Goal: Task Accomplishment & Management: Use online tool/utility

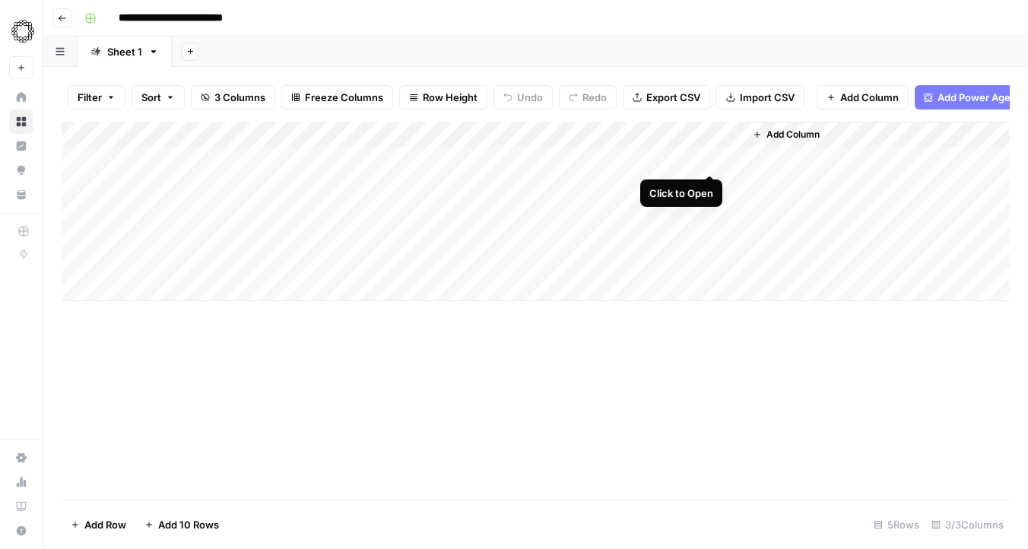
click at [706, 157] on div "Add Column" at bounding box center [536, 211] width 948 height 179
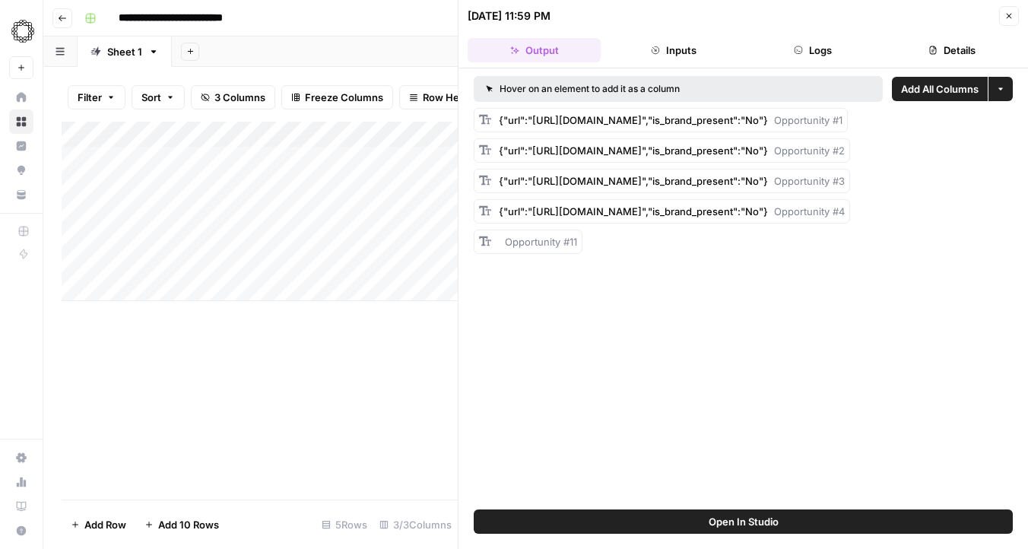
click at [542, 248] on span "Opportunity #11" at bounding box center [541, 242] width 72 height 12
click at [643, 327] on div "Hover on an element to add it as a column Add All Columns More options {"url":"…" at bounding box center [744, 288] width 570 height 441
click at [1014, 10] on button "Close" at bounding box center [1009, 16] width 20 height 20
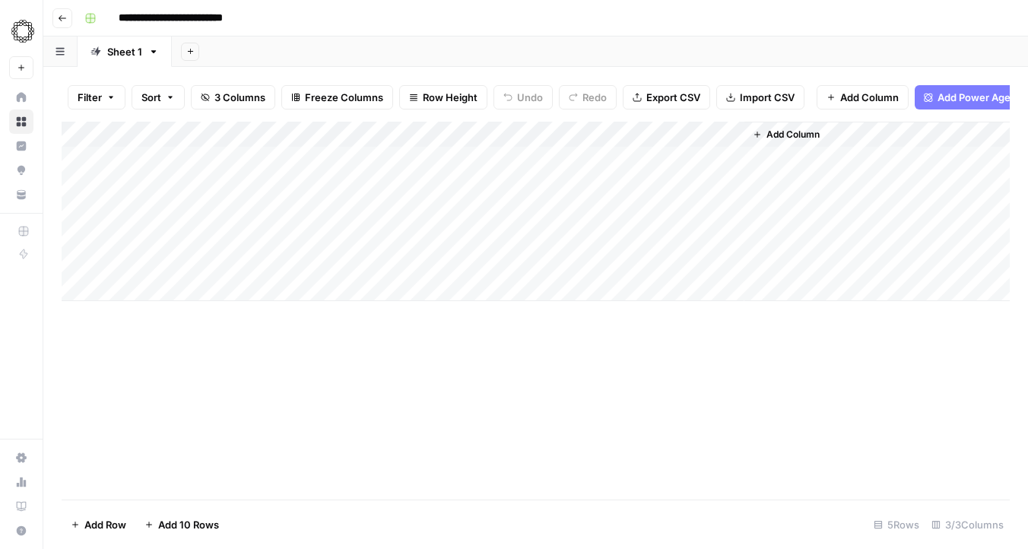
click at [527, 49] on div "Add Sheet" at bounding box center [600, 51] width 856 height 30
click at [554, 328] on div "Add Column" at bounding box center [536, 311] width 948 height 378
click at [522, 46] on div "Add Sheet" at bounding box center [600, 51] width 856 height 30
click at [405, 364] on div "Add Column" at bounding box center [536, 311] width 948 height 378
click at [541, 396] on div "Add Column" at bounding box center [536, 311] width 948 height 378
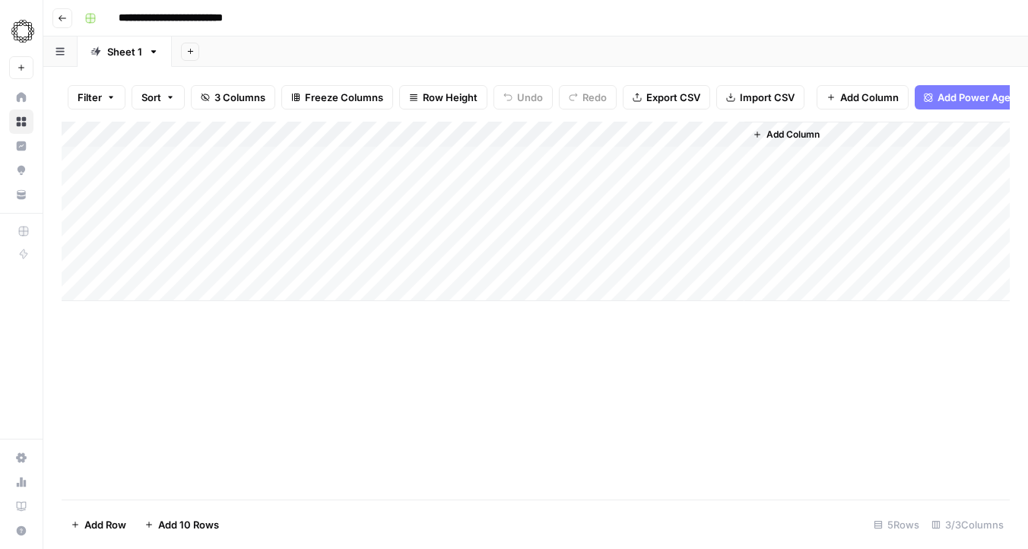
click at [287, 161] on div "Add Column" at bounding box center [536, 211] width 948 height 179
click at [709, 157] on div "Add Column" at bounding box center [536, 211] width 948 height 179
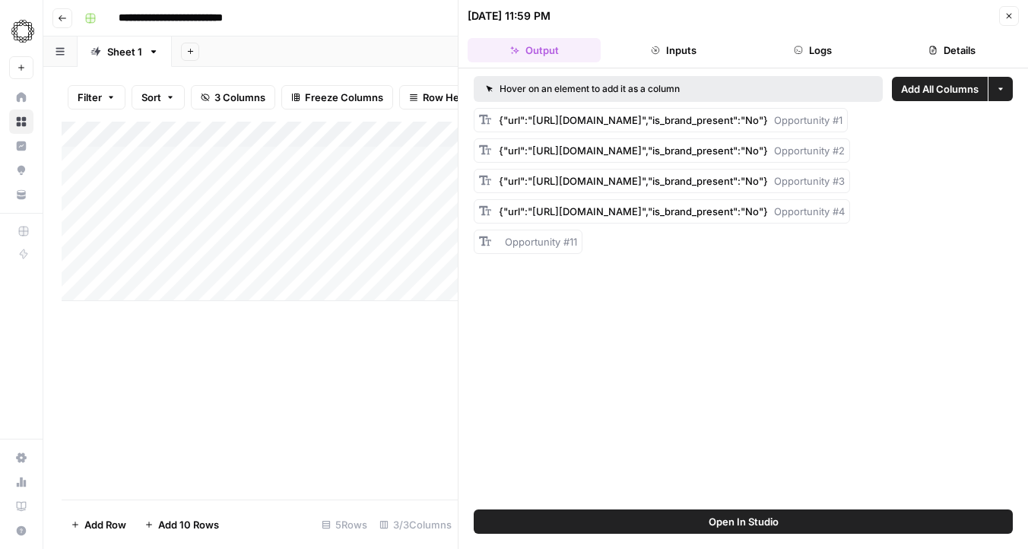
click at [915, 92] on span "Add All Columns" at bounding box center [940, 88] width 78 height 15
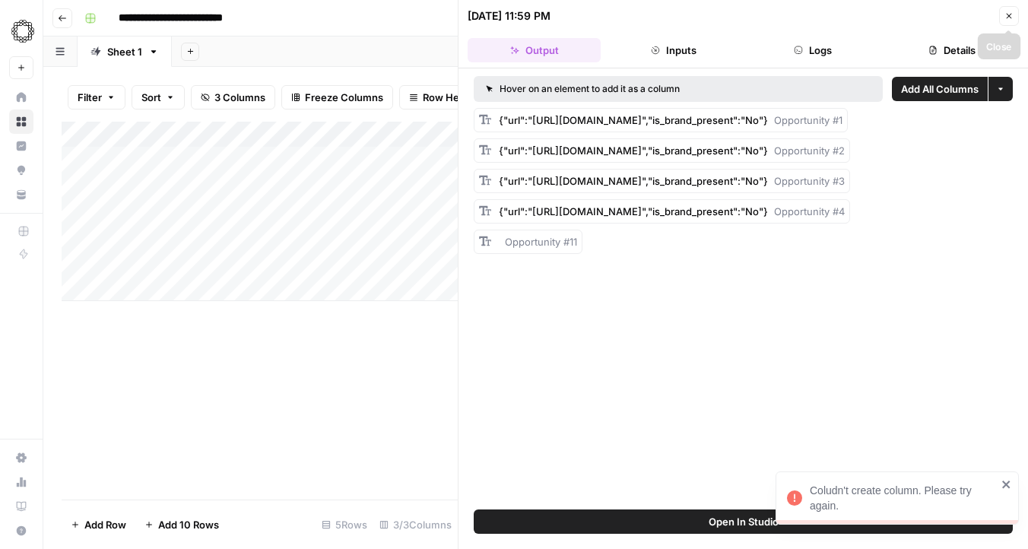
click at [1008, 18] on icon "button" at bounding box center [1008, 15] width 9 height 9
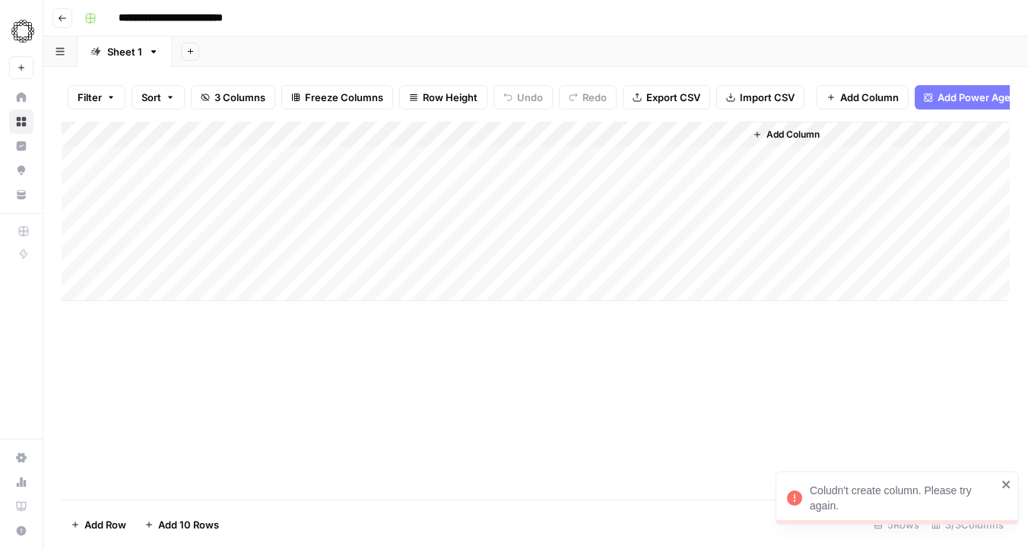
click at [697, 153] on div "Add Column" at bounding box center [536, 211] width 948 height 179
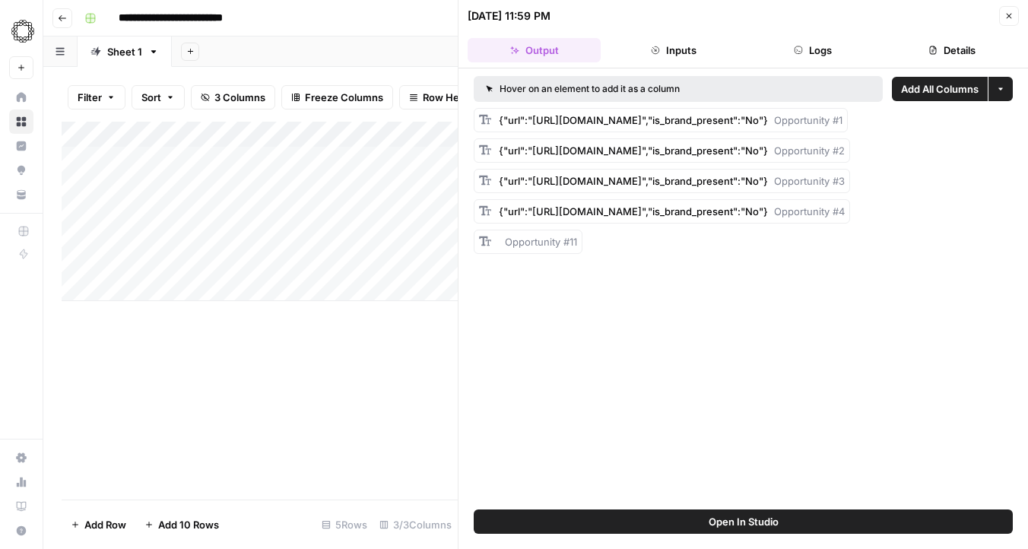
click at [1001, 8] on button "Close" at bounding box center [1009, 16] width 20 height 20
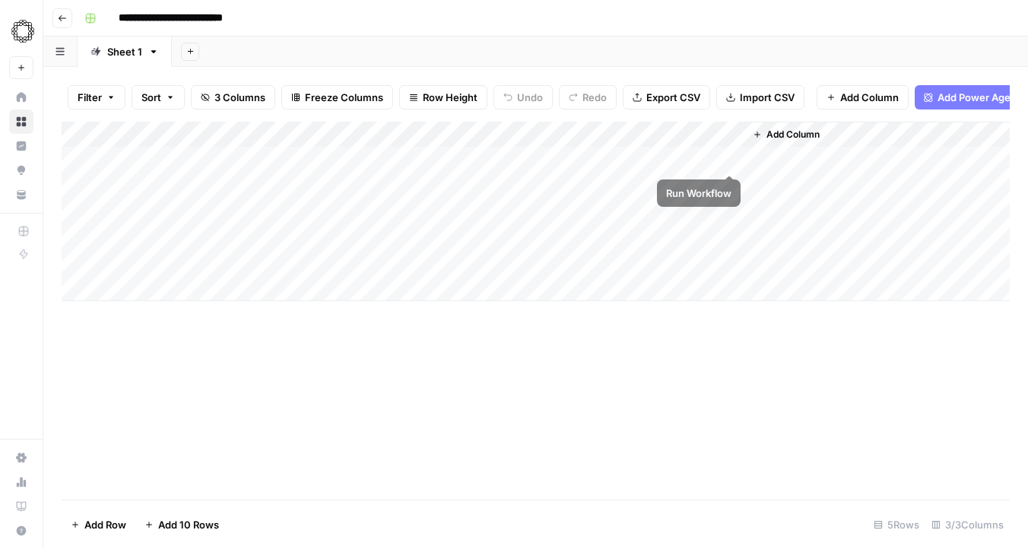
click at [726, 157] on div "Add Column" at bounding box center [536, 211] width 948 height 179
click at [796, 186] on div "Add Column" at bounding box center [536, 211] width 948 height 179
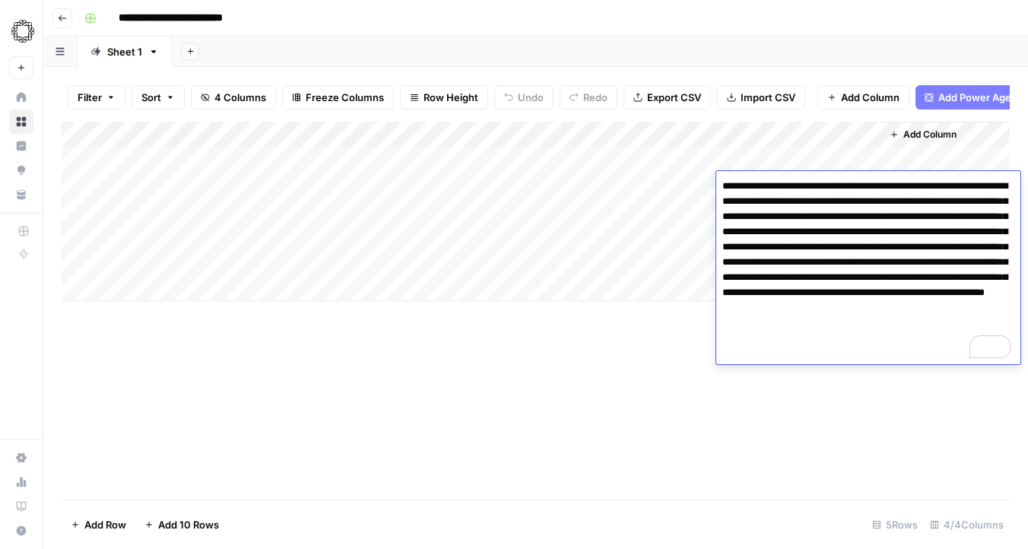
click at [649, 332] on div "Add Column" at bounding box center [536, 311] width 948 height 378
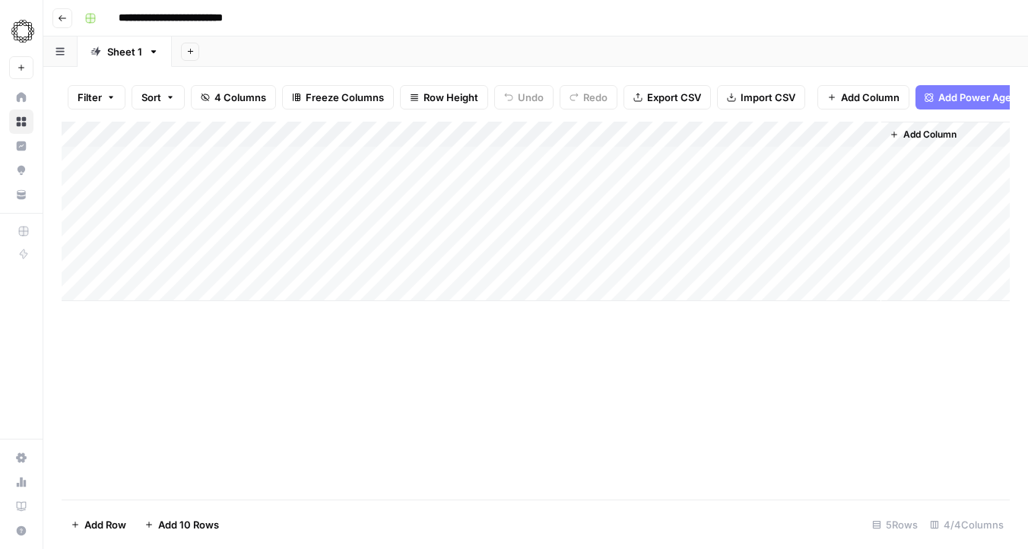
click at [795, 154] on div "Add Column" at bounding box center [536, 211] width 948 height 179
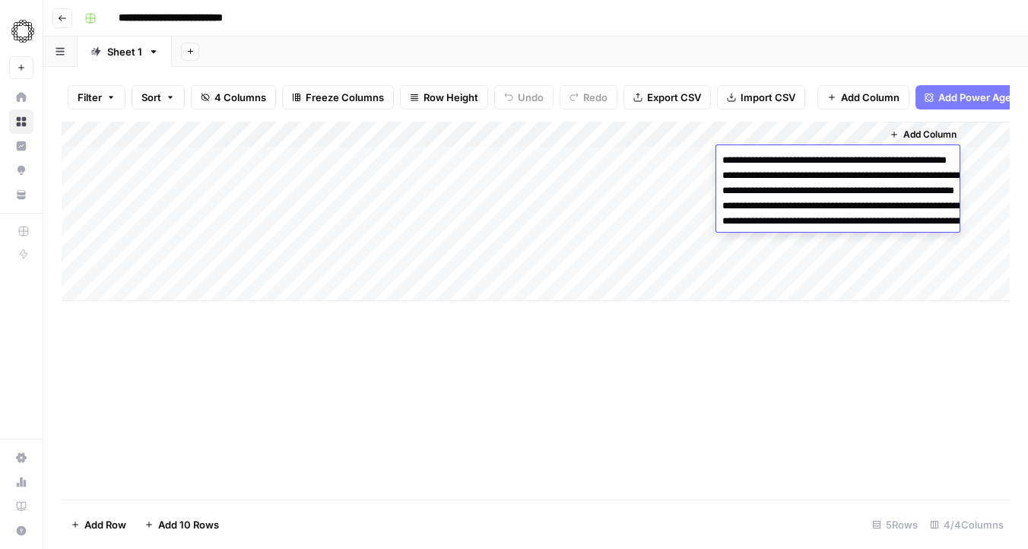
click at [745, 408] on div "Add Column" at bounding box center [536, 311] width 948 height 378
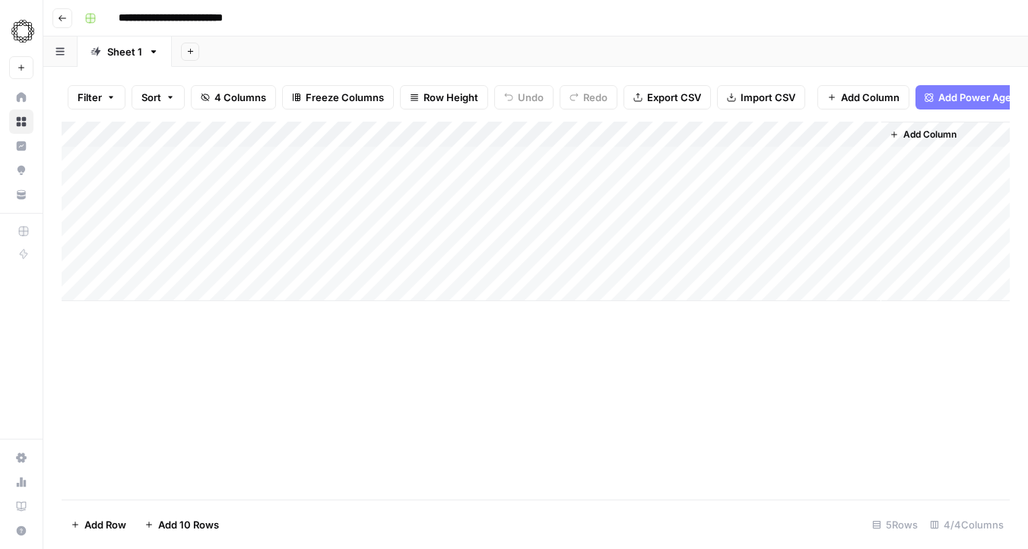
drag, startPoint x: 771, startPoint y: 180, endPoint x: 771, endPoint y: 235, distance: 54.7
click at [771, 235] on div "Add Column" at bounding box center [536, 211] width 948 height 179
click at [788, 344] on div "Add Column" at bounding box center [536, 311] width 948 height 378
click at [769, 160] on div "Add Column" at bounding box center [536, 211] width 948 height 179
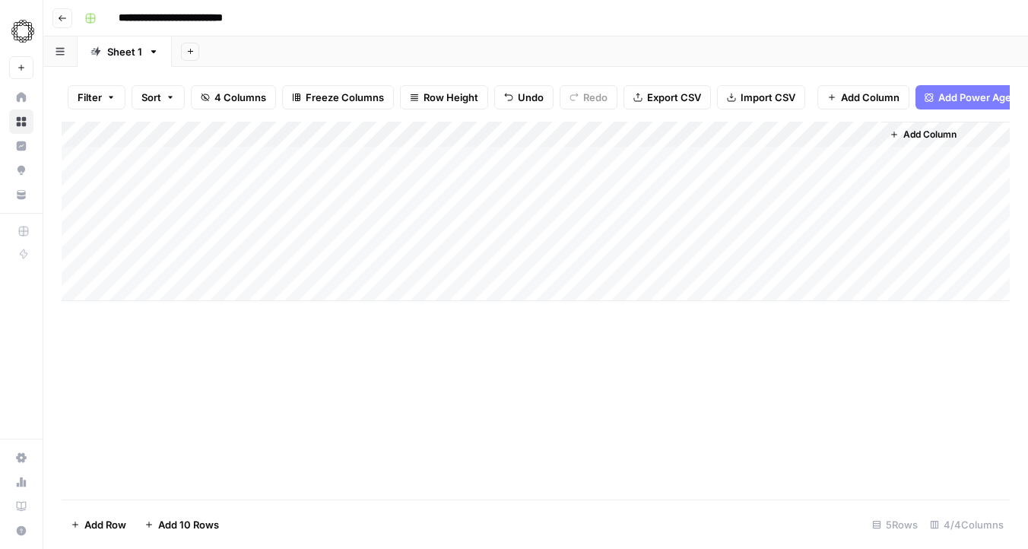
click at [690, 340] on div "Add Column" at bounding box center [536, 311] width 948 height 378
drag, startPoint x: 241, startPoint y: 189, endPoint x: 750, endPoint y: 265, distance: 515.0
click at [750, 265] on div "Add Column" at bounding box center [536, 211] width 948 height 179
click at [554, 390] on div "Add Column" at bounding box center [536, 311] width 948 height 378
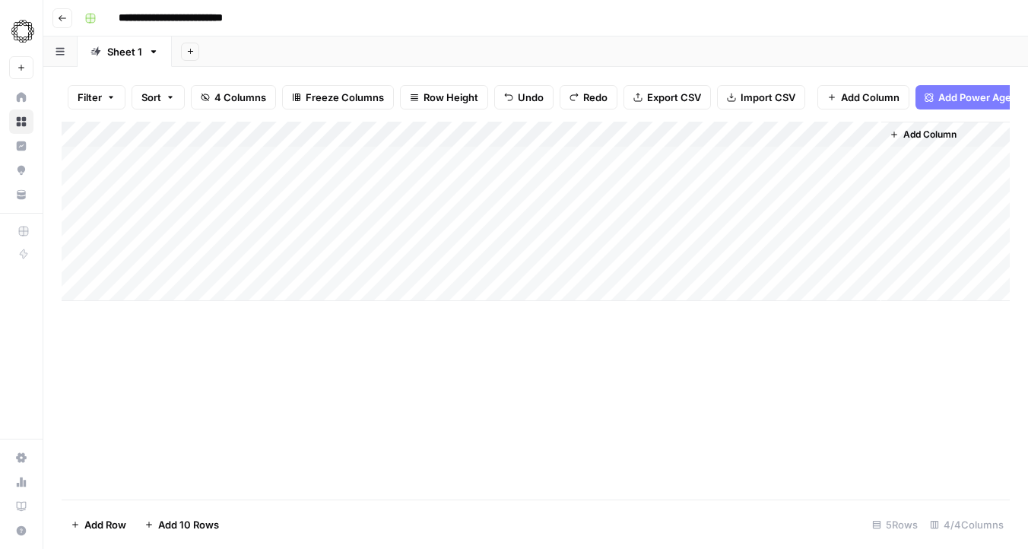
click at [553, 388] on div "Add Column" at bounding box center [536, 311] width 948 height 378
drag, startPoint x: 690, startPoint y: 188, endPoint x: 700, endPoint y: 265, distance: 78.3
click at [700, 265] on div "Add Column" at bounding box center [536, 211] width 948 height 179
drag, startPoint x: 806, startPoint y: 180, endPoint x: 811, endPoint y: 206, distance: 26.3
click at [811, 206] on div "Add Column" at bounding box center [536, 211] width 948 height 179
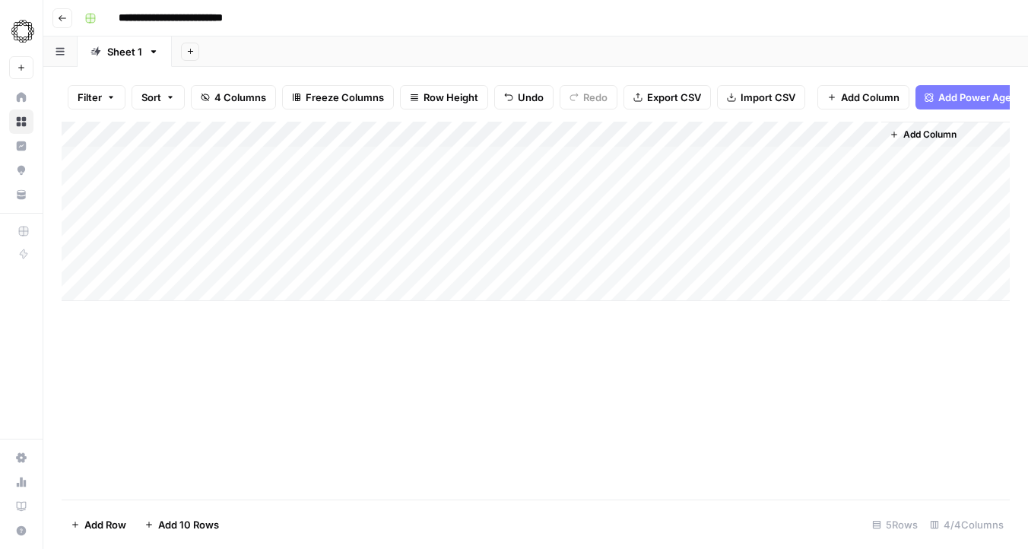
click at [738, 372] on div "Add Column" at bounding box center [536, 311] width 948 height 378
click at [728, 183] on div "Add Column" at bounding box center [536, 211] width 948 height 179
click at [79, 233] on div "Add Column" at bounding box center [536, 211] width 948 height 179
click at [79, 262] on div "Add Column" at bounding box center [536, 211] width 948 height 179
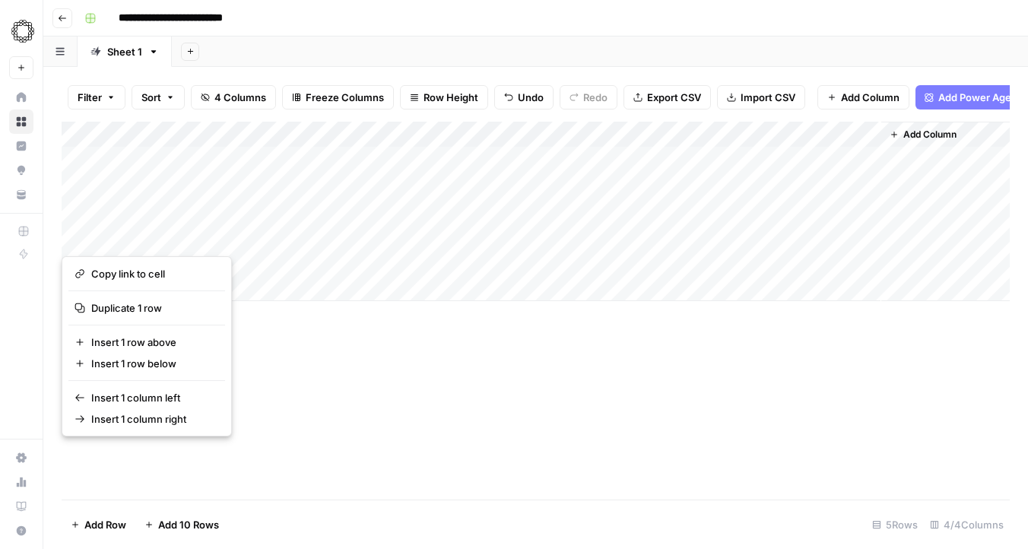
click at [365, 427] on div "Add Column" at bounding box center [536, 311] width 948 height 378
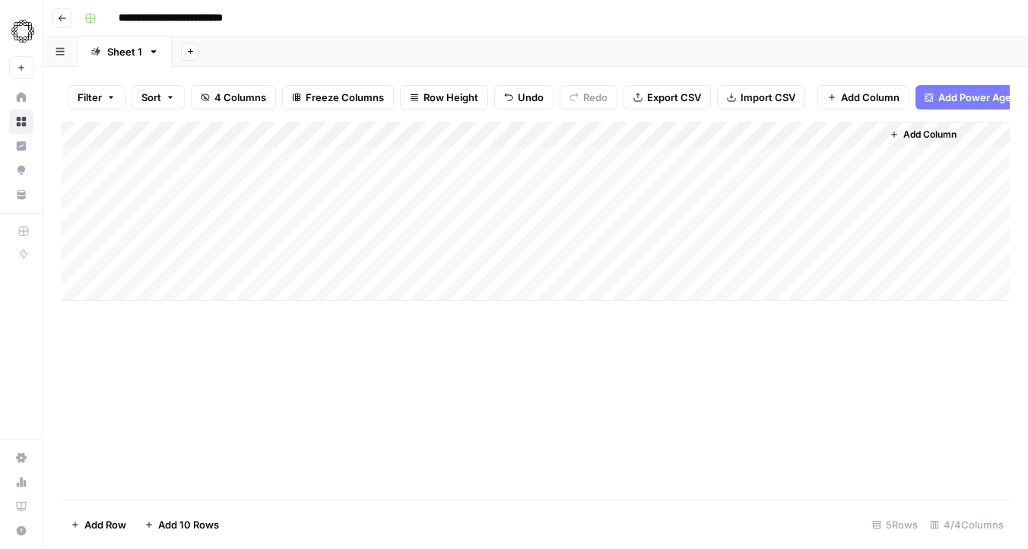
click at [78, 240] on div "Add Column" at bounding box center [536, 211] width 948 height 179
click at [78, 263] on div "Add Column" at bounding box center [536, 211] width 948 height 179
click at [115, 530] on span "Delete 2 Rows" at bounding box center [105, 524] width 68 height 15
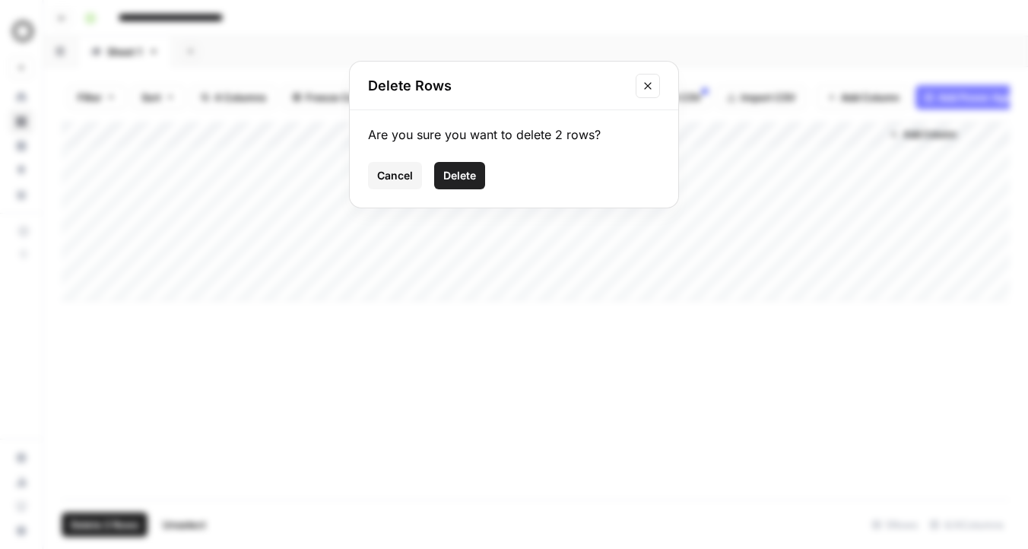
click at [469, 170] on span "Delete" at bounding box center [459, 175] width 33 height 15
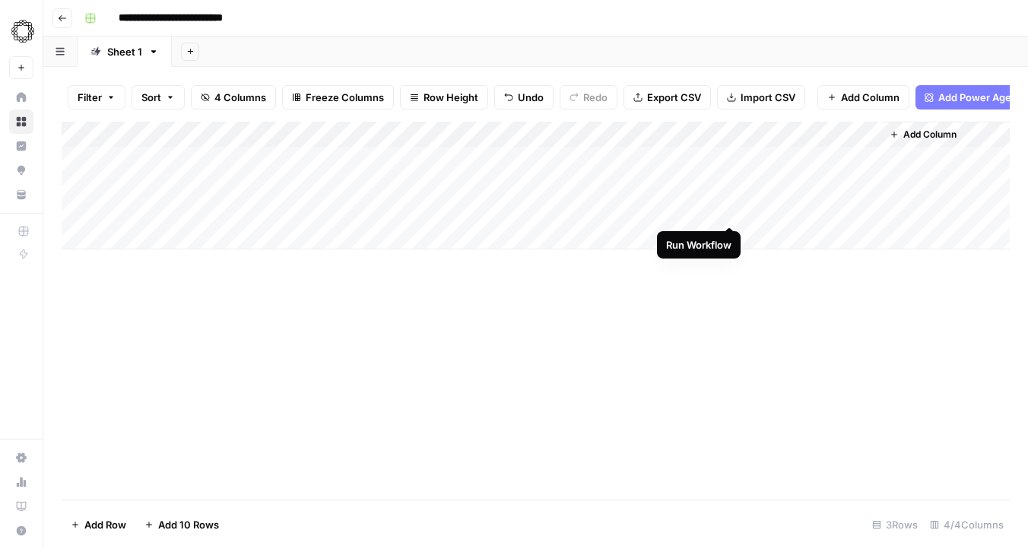
click at [731, 212] on div "Add Column" at bounding box center [536, 186] width 948 height 128
click at [643, 56] on div "Add Sheet" at bounding box center [600, 51] width 856 height 30
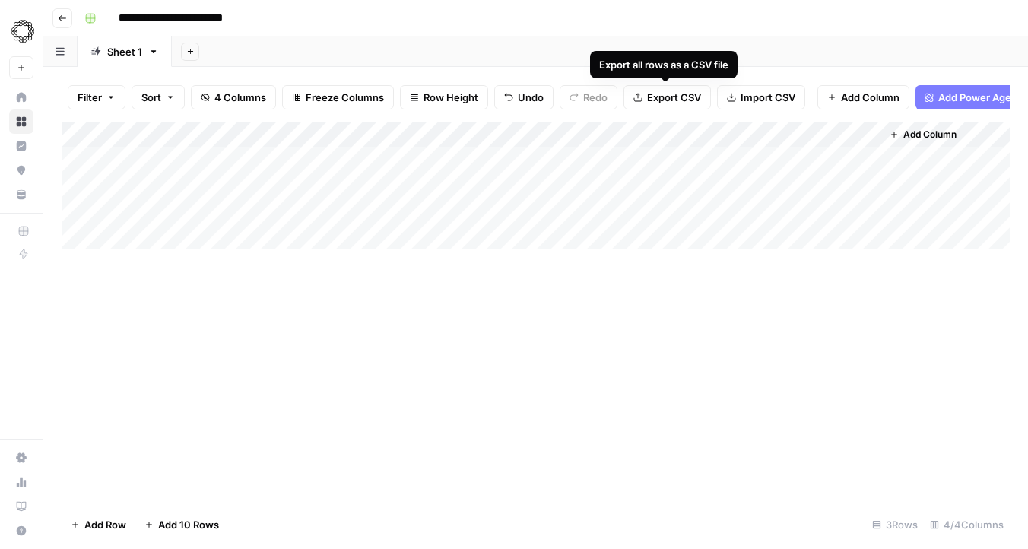
click at [636, 104] on button "Export CSV" at bounding box center [667, 97] width 87 height 24
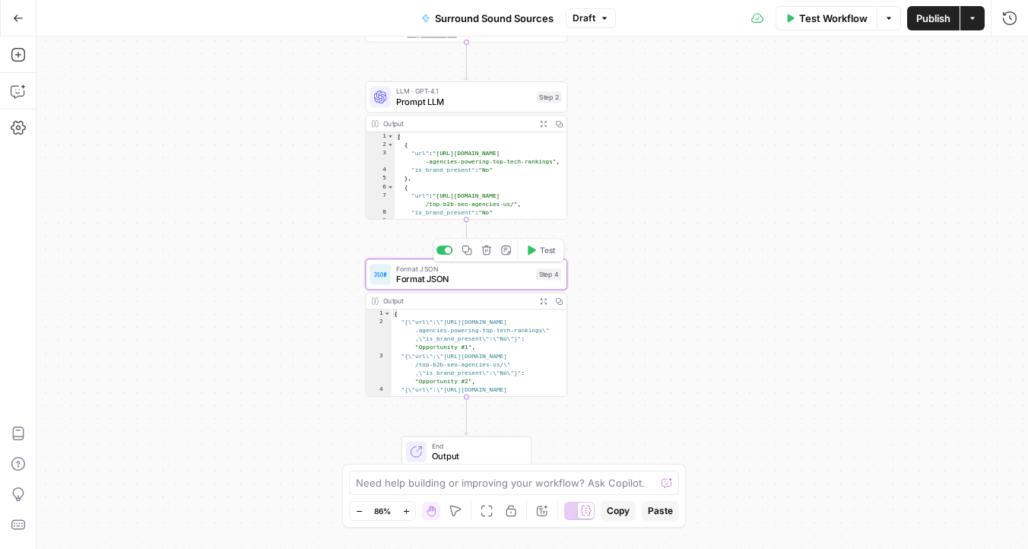
click at [488, 278] on span "Format JSON" at bounding box center [463, 278] width 135 height 13
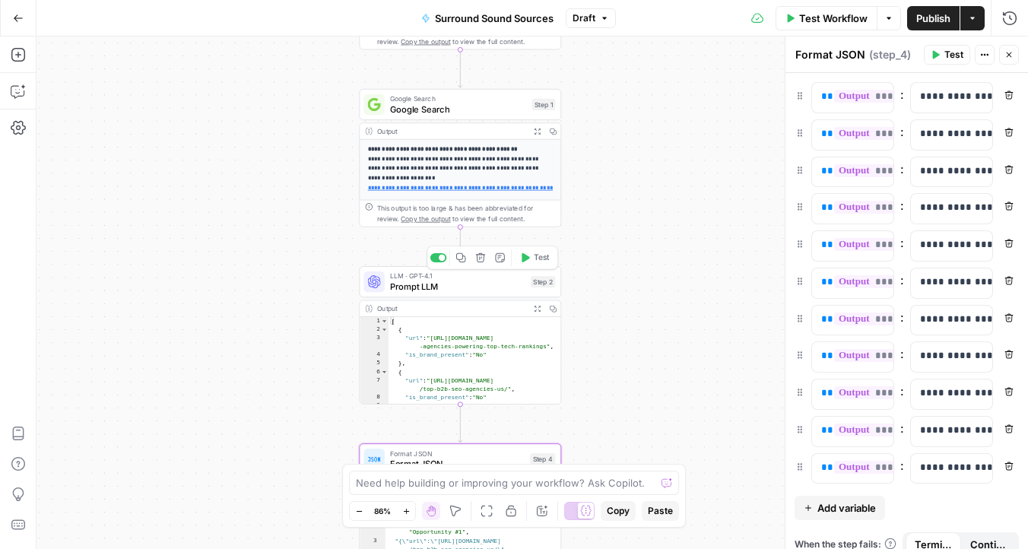
click at [466, 282] on span "Prompt LLM" at bounding box center [457, 286] width 135 height 13
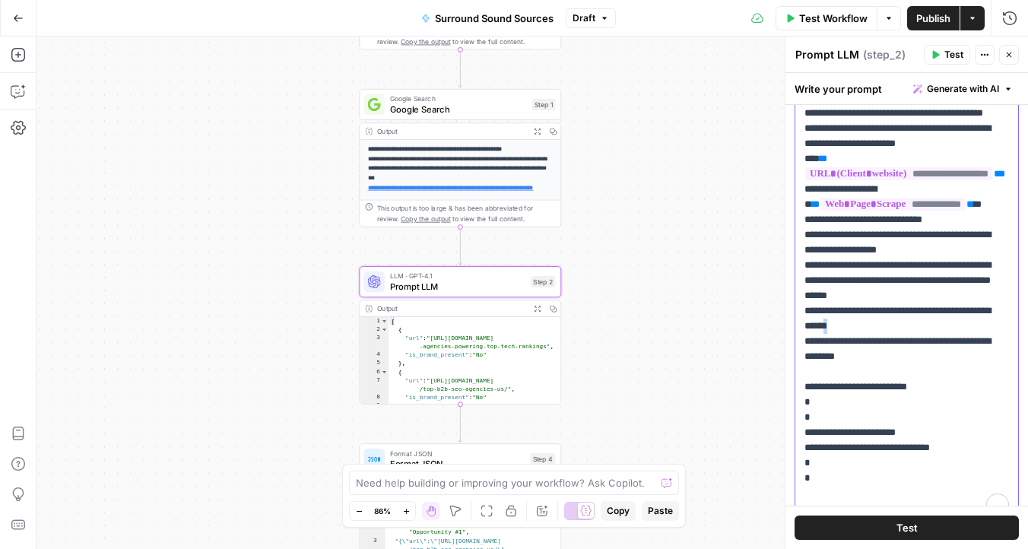
scroll to position [16, 0]
drag, startPoint x: 874, startPoint y: 353, endPoint x: 979, endPoint y: 334, distance: 106.6
click at [979, 334] on p "**********" at bounding box center [906, 205] width 205 height 624
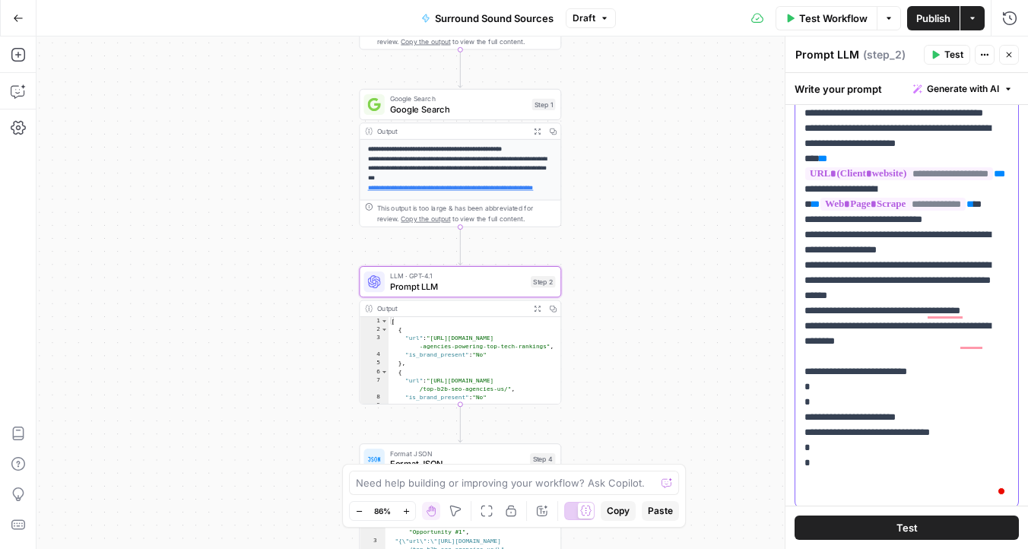
scroll to position [358, 0]
click at [956, 335] on p "**********" at bounding box center [906, 205] width 205 height 624
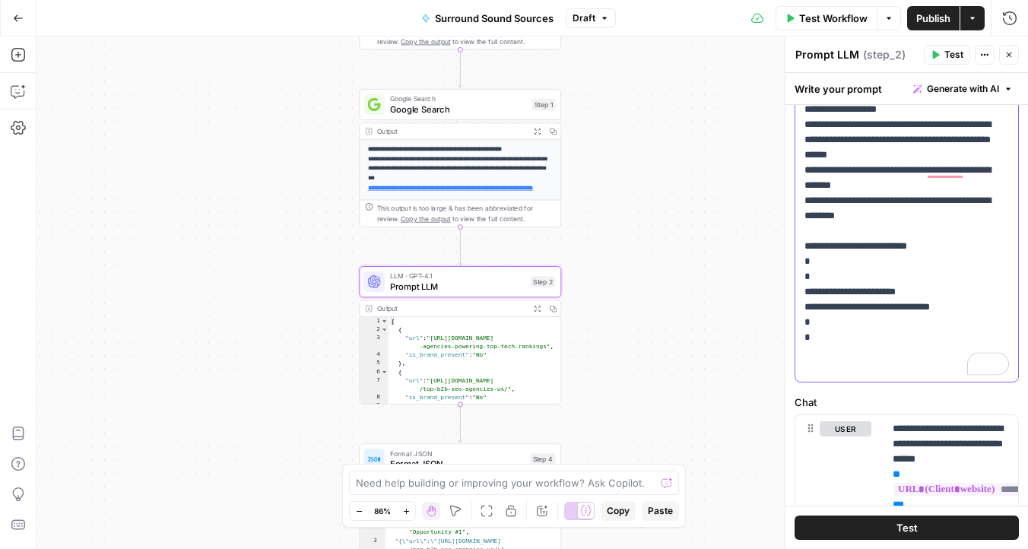
scroll to position [0, 0]
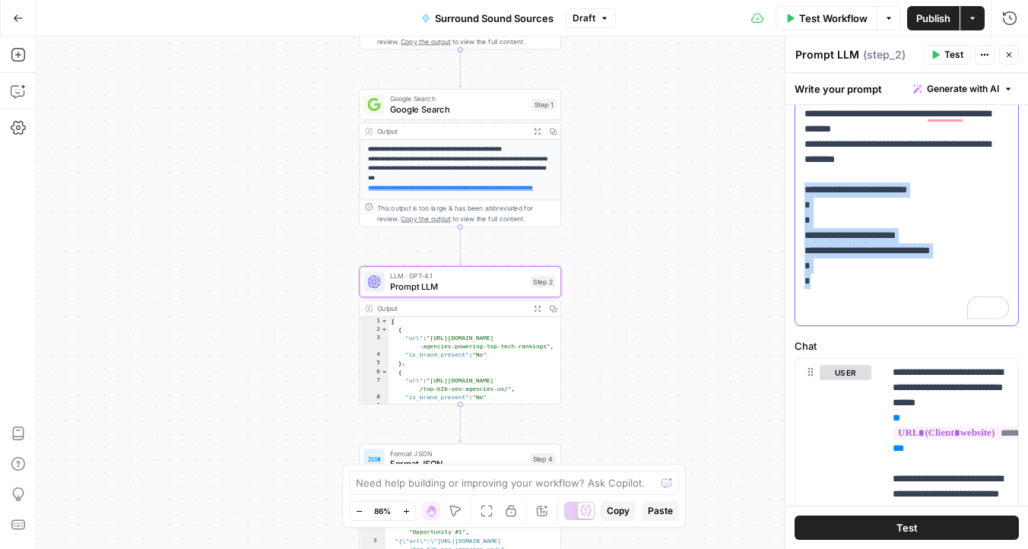
drag, startPoint x: 832, startPoint y: 313, endPoint x: 792, endPoint y: 221, distance: 100.8
click at [792, 221] on div "**********" at bounding box center [906, 292] width 243 height 512
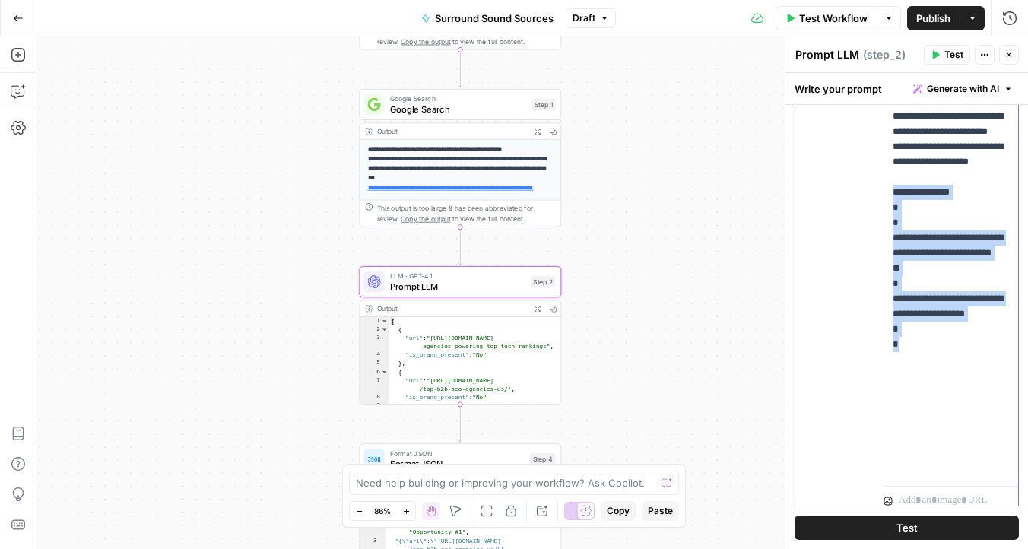
drag, startPoint x: 917, startPoint y: 471, endPoint x: 887, endPoint y: 261, distance: 212.8
click at [887, 261] on div "**********" at bounding box center [951, 170] width 135 height 620
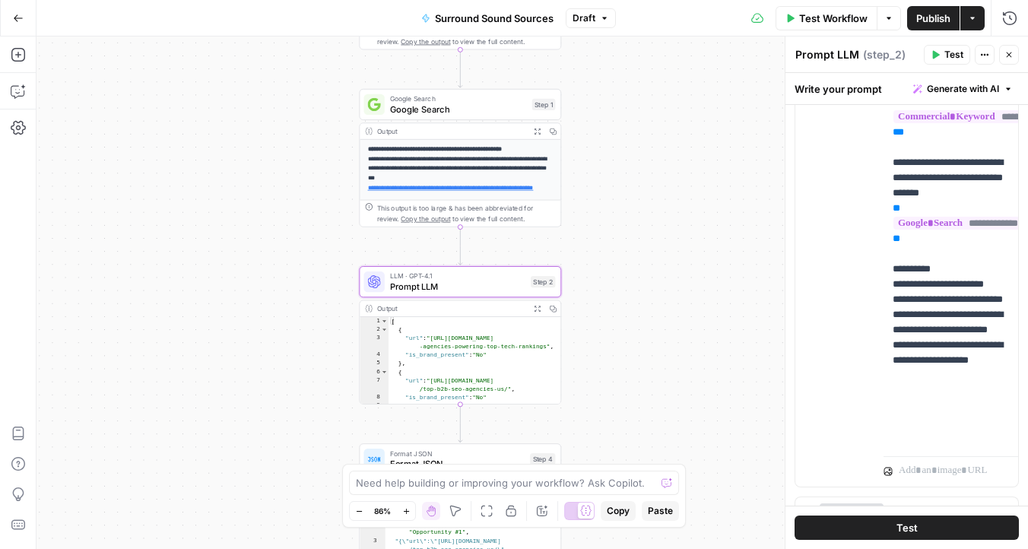
click at [947, 54] on span "Test" at bounding box center [953, 55] width 19 height 14
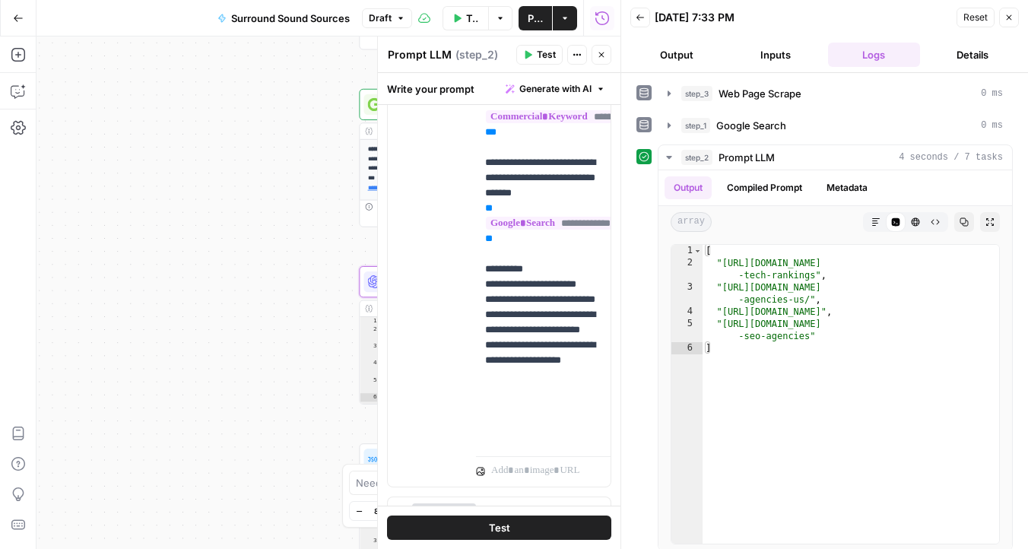
click at [1008, 15] on icon "button" at bounding box center [1008, 17] width 9 height 9
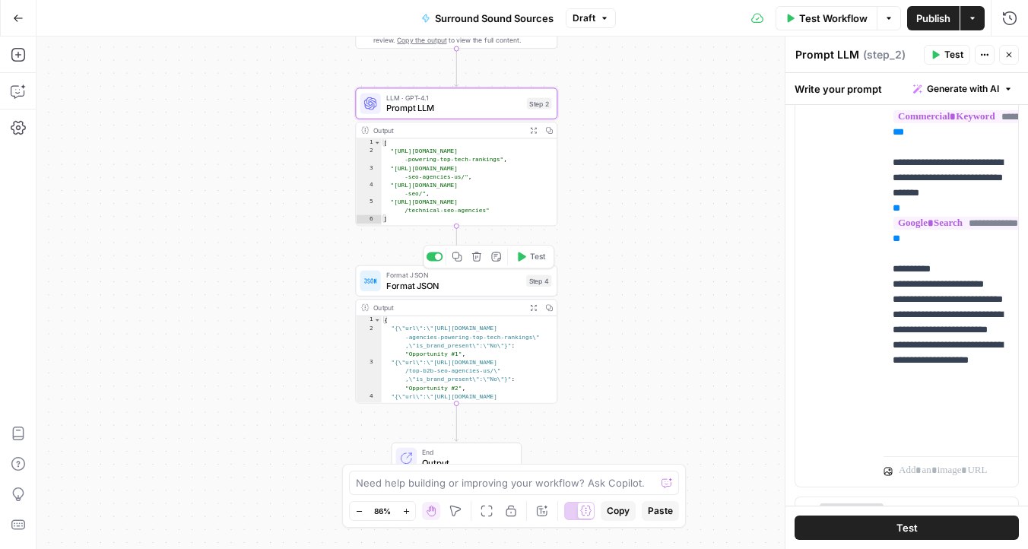
click at [474, 288] on span "Format JSON" at bounding box center [453, 285] width 135 height 13
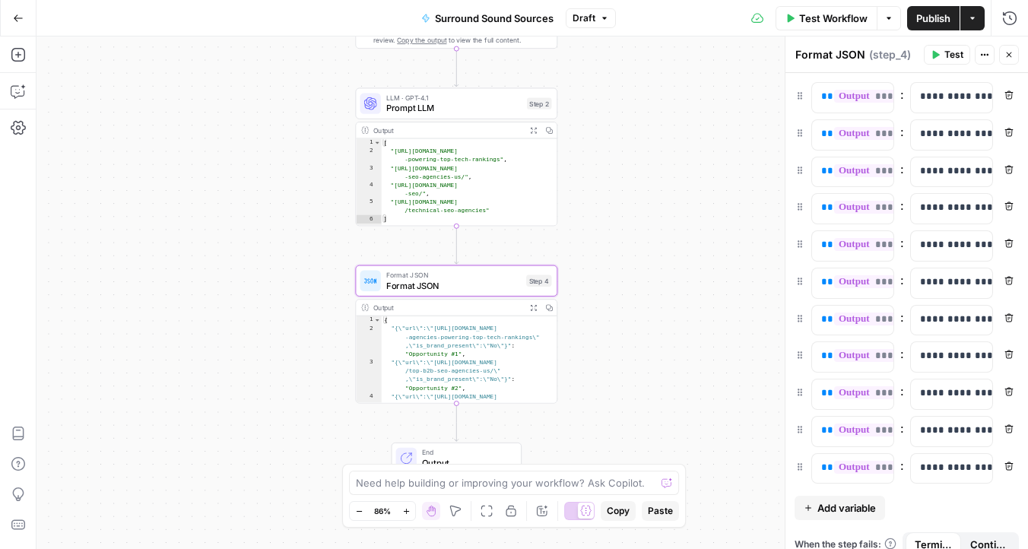
click at [1011, 132] on icon "button" at bounding box center [1009, 132] width 8 height 8
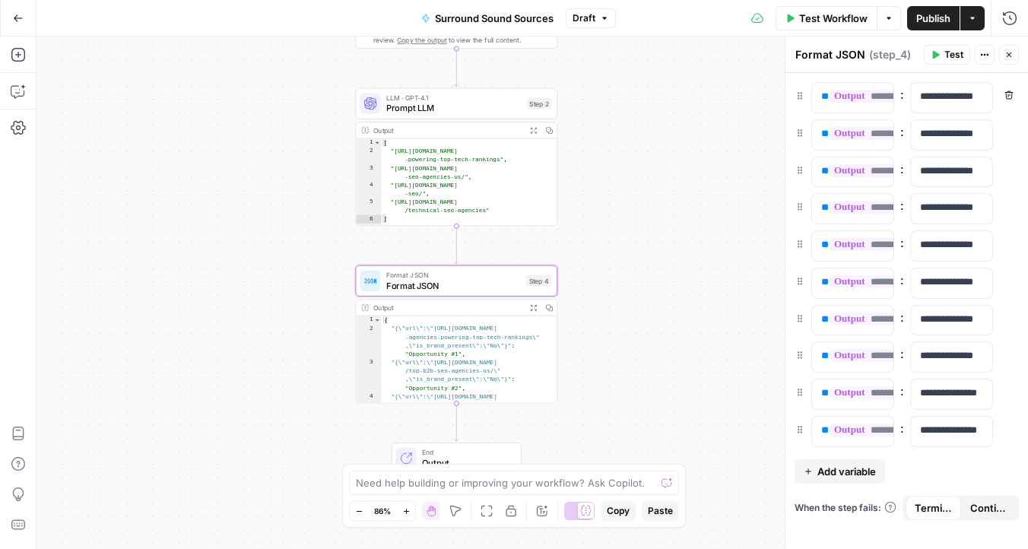
click at [1011, 132] on icon "button" at bounding box center [1009, 132] width 8 height 8
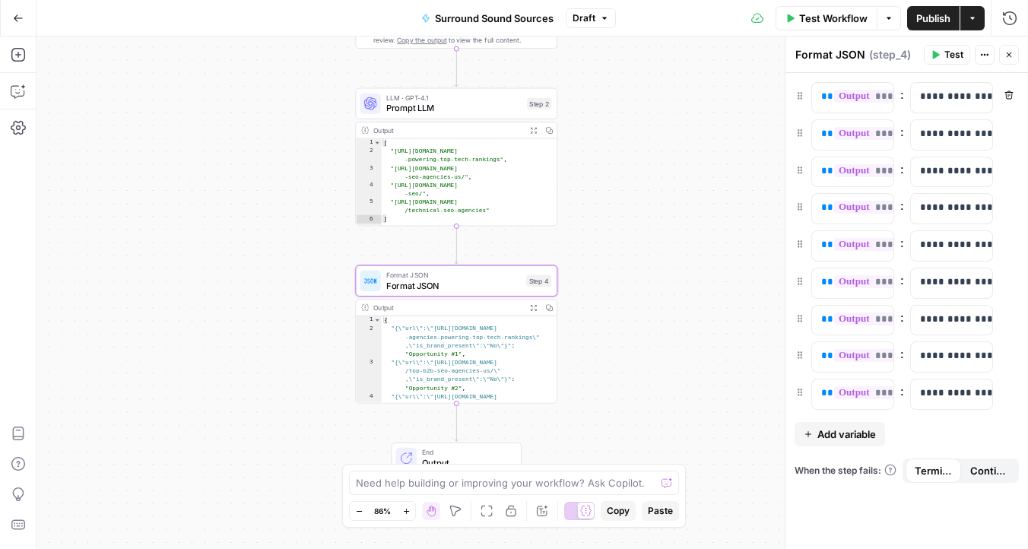
click at [1011, 132] on icon "button" at bounding box center [1009, 132] width 8 height 8
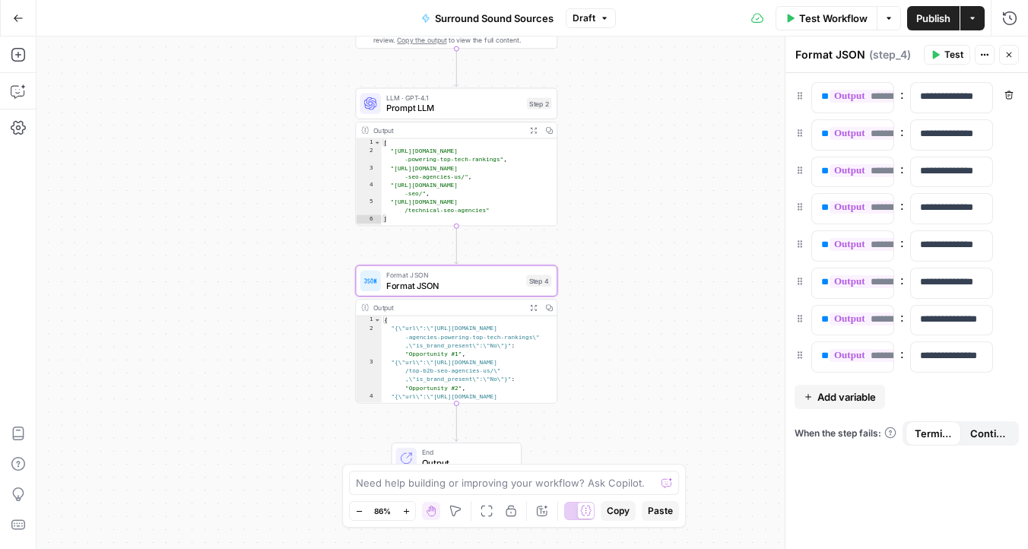
click at [1011, 132] on icon "button" at bounding box center [1009, 132] width 8 height 8
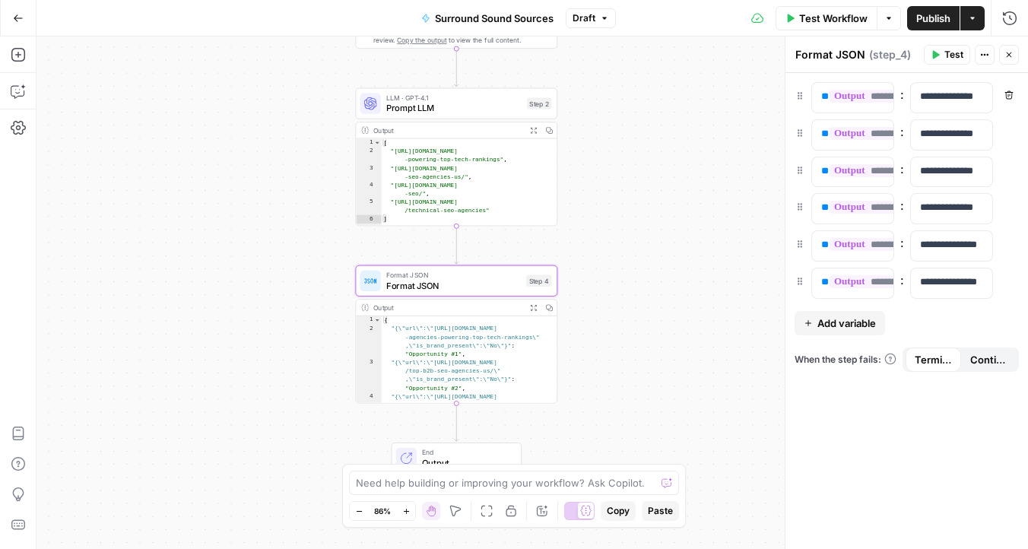
click at [1011, 132] on icon "button" at bounding box center [1009, 132] width 8 height 8
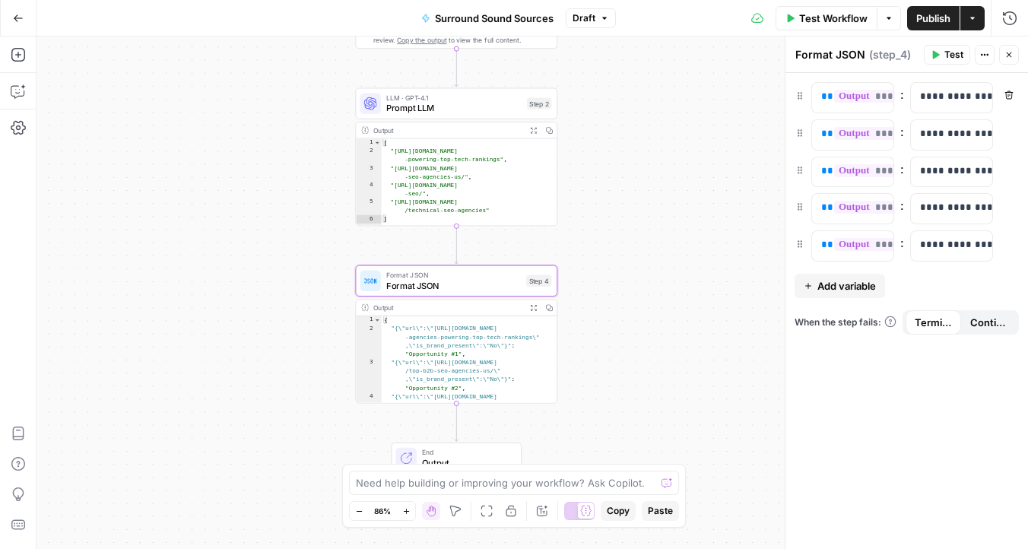
click at [1011, 132] on icon "button" at bounding box center [1009, 132] width 8 height 8
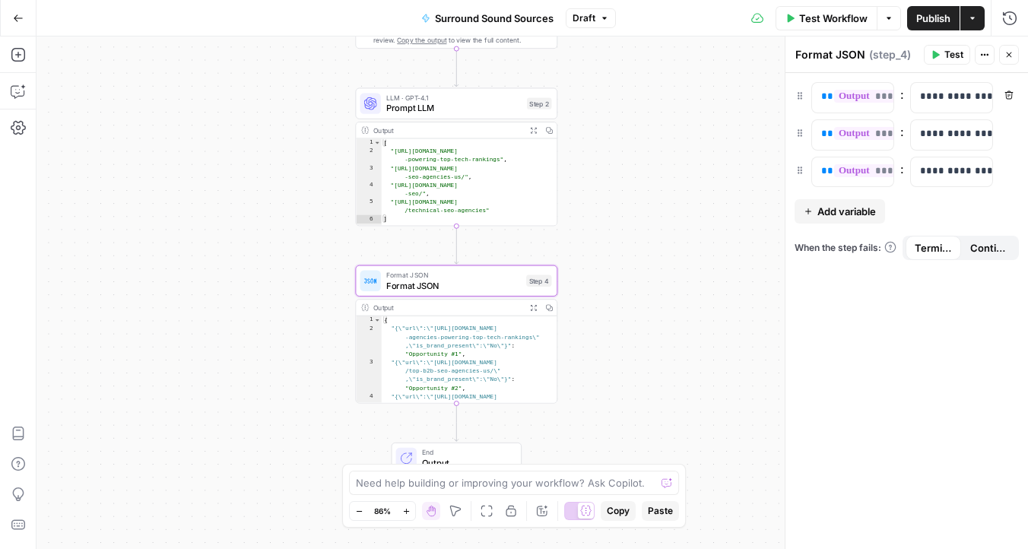
click at [1011, 132] on icon "button" at bounding box center [1009, 132] width 8 height 8
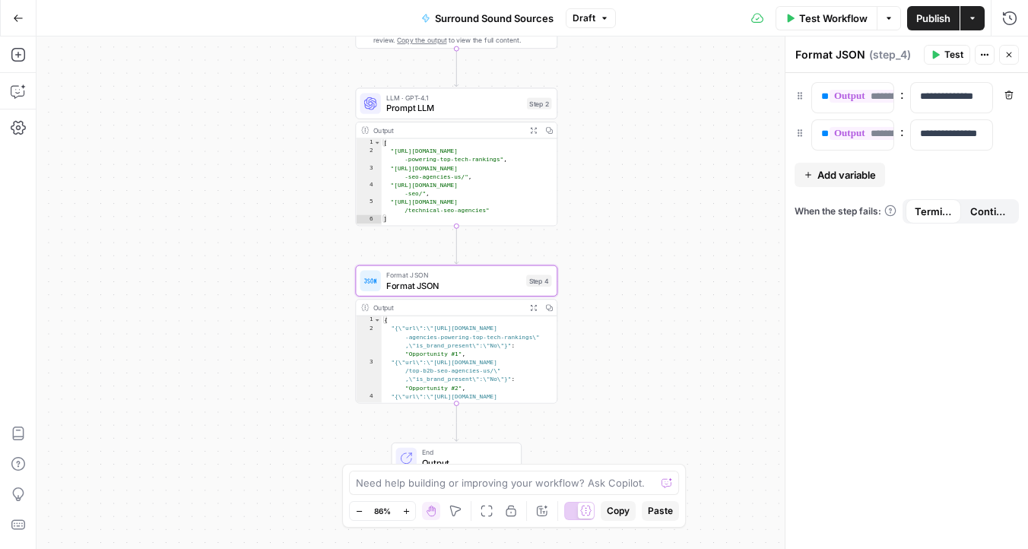
click at [1011, 132] on icon "button" at bounding box center [1009, 132] width 8 height 8
click at [1011, 132] on div "**********" at bounding box center [906, 311] width 243 height 476
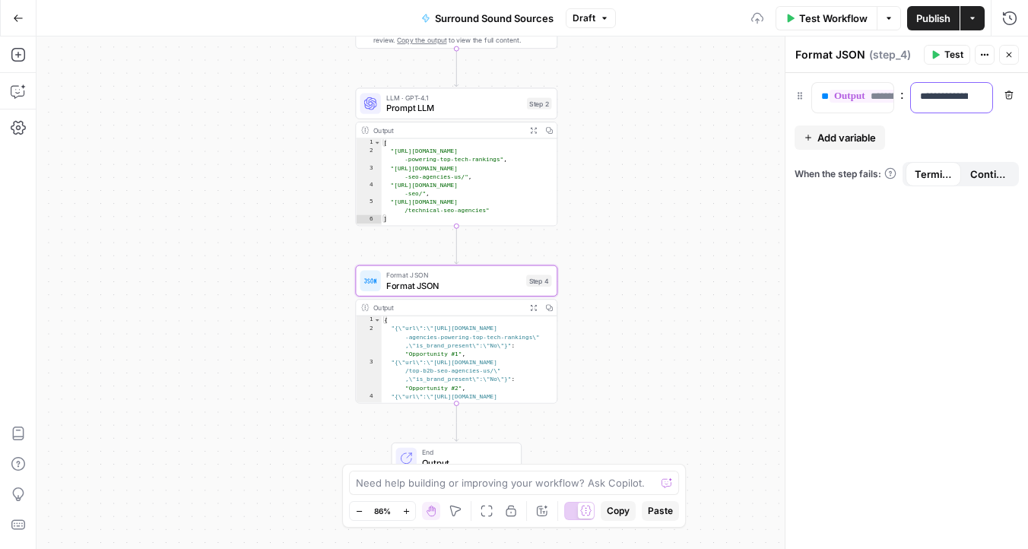
click at [948, 97] on p "**********" at bounding box center [951, 96] width 63 height 15
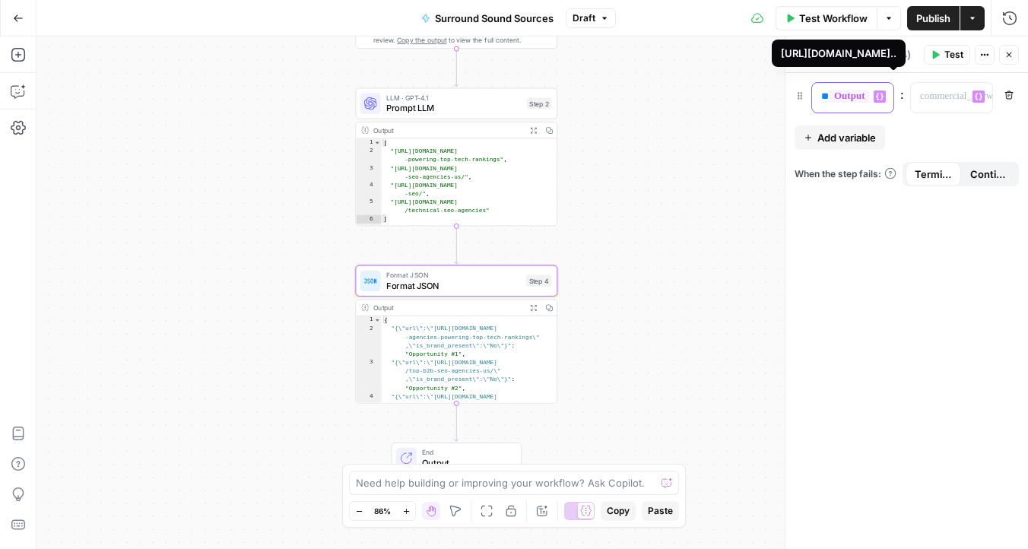
click at [821, 91] on span "**" at bounding box center [825, 96] width 8 height 10
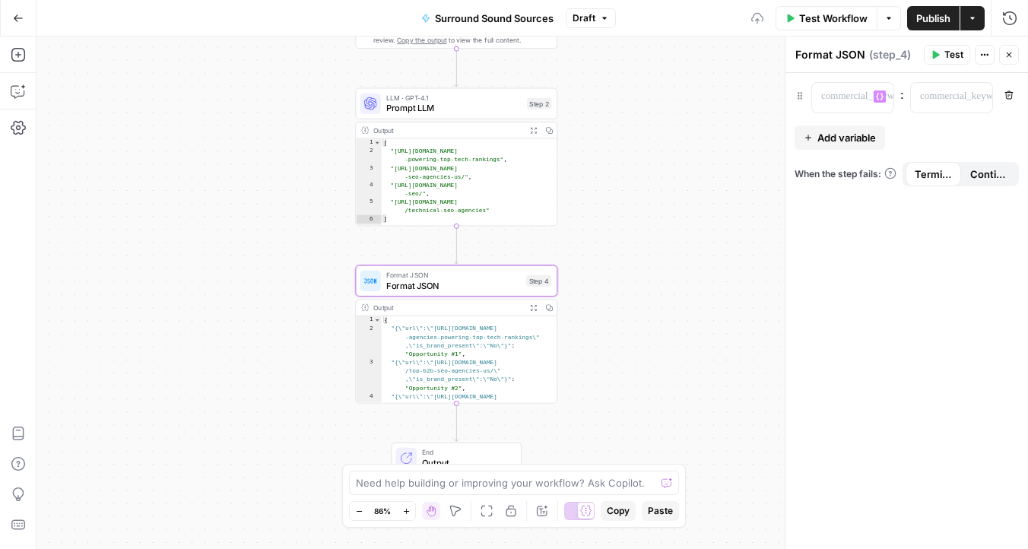
click at [886, 94] on div "“/” to reference Variables Menu" at bounding box center [852, 98] width 81 height 30
click at [884, 94] on button "Variables Menu" at bounding box center [880, 96] width 12 height 12
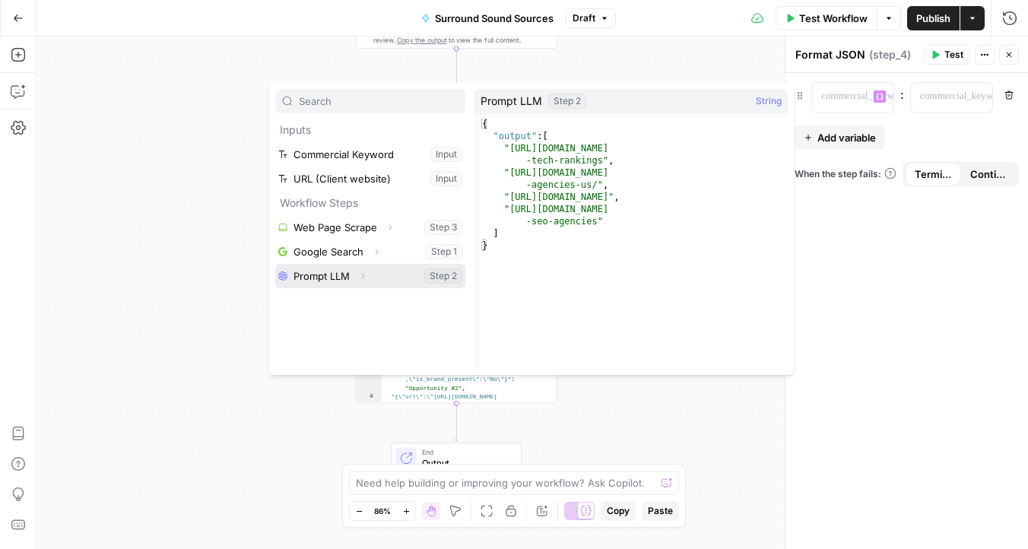
click at [364, 277] on icon "button" at bounding box center [362, 275] width 9 height 9
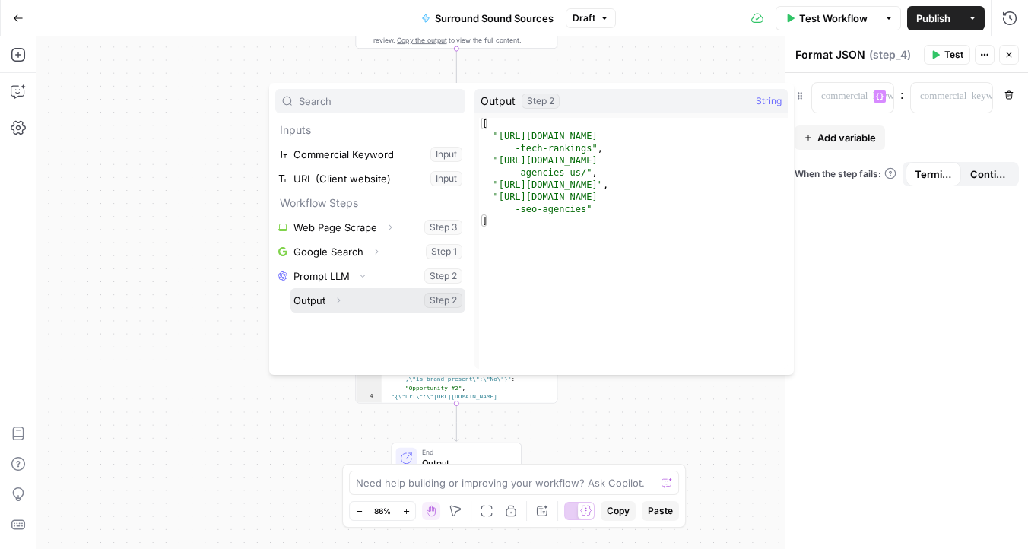
click at [337, 298] on icon "button" at bounding box center [338, 300] width 9 height 9
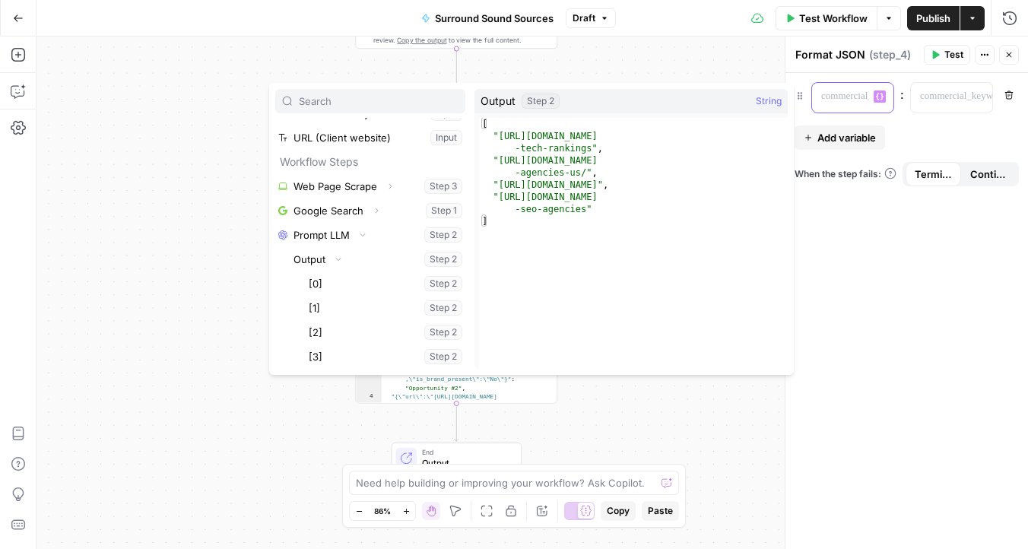
click at [839, 100] on p at bounding box center [840, 96] width 39 height 15
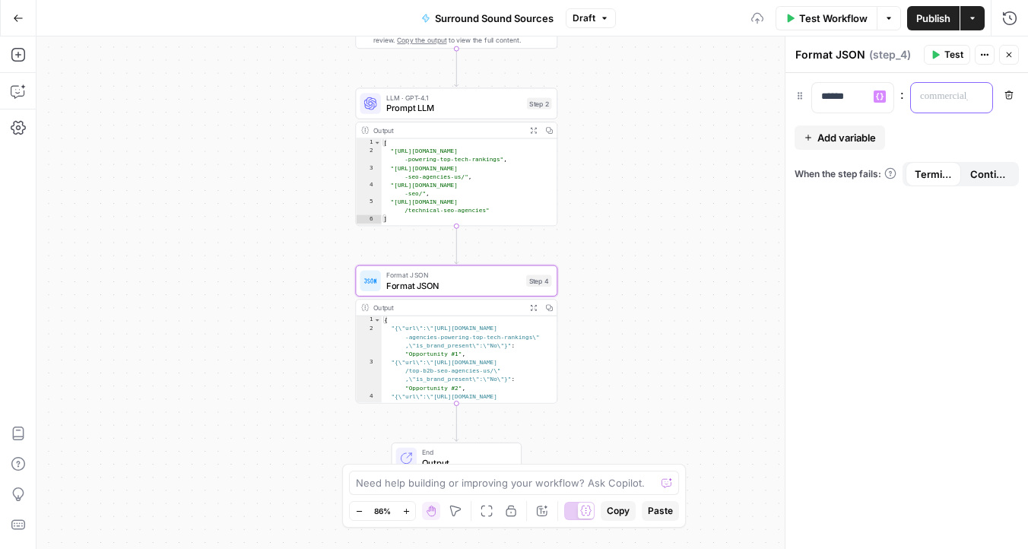
click at [931, 93] on p at bounding box center [951, 96] width 63 height 15
click at [860, 99] on p "******" at bounding box center [852, 96] width 63 height 15
click at [880, 97] on icon "button" at bounding box center [880, 97] width 8 height 8
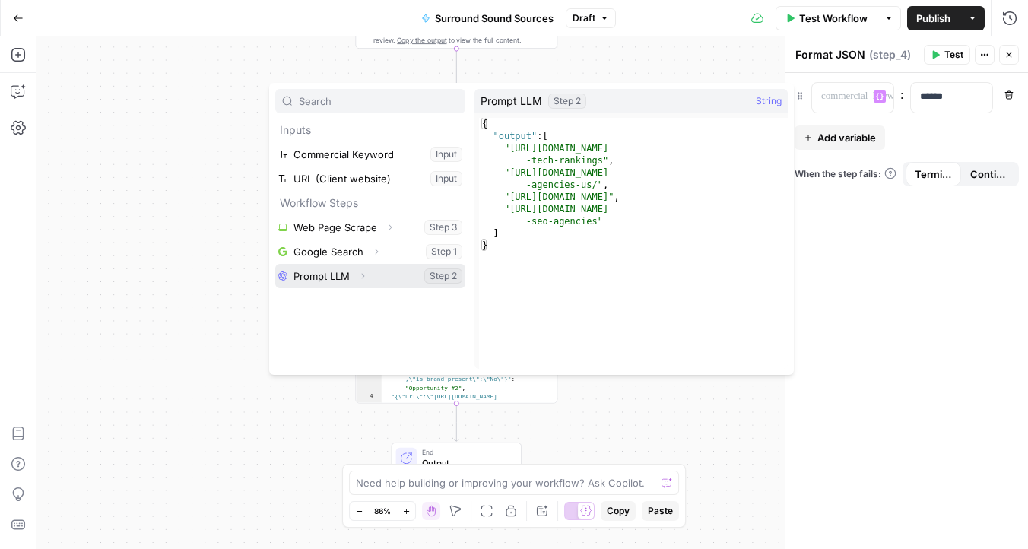
click at [363, 277] on icon "button" at bounding box center [363, 276] width 3 height 5
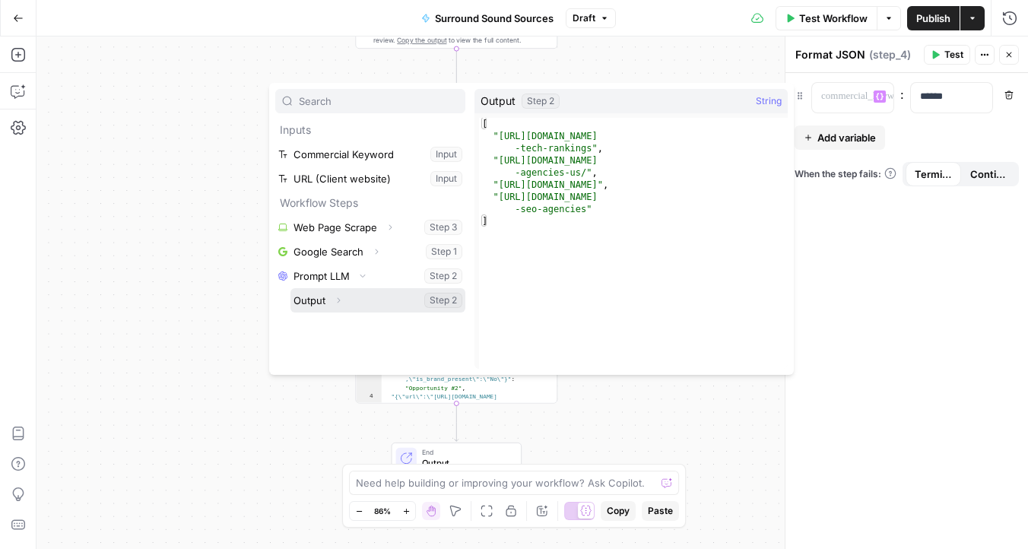
click at [344, 298] on button "Expand" at bounding box center [338, 300] width 20 height 20
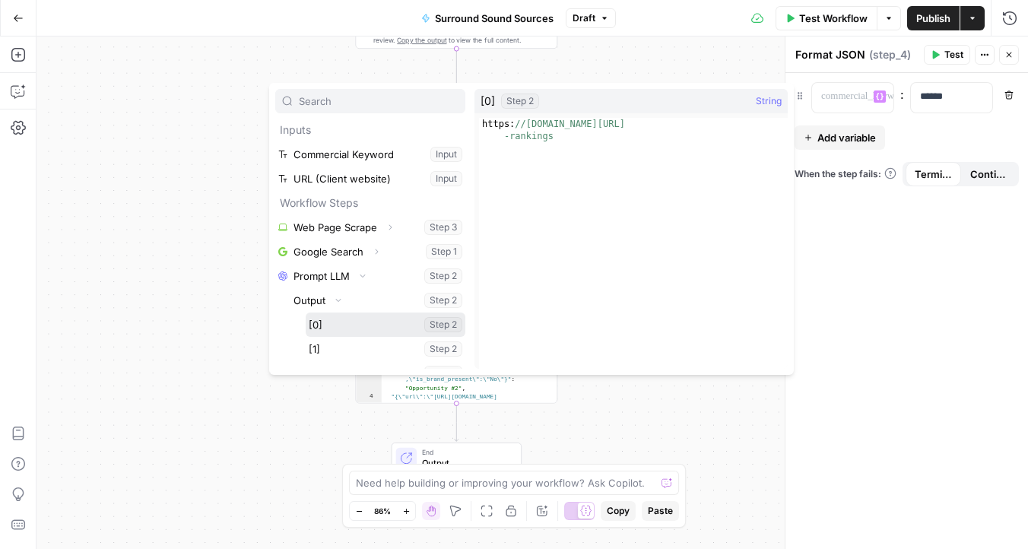
click at [341, 326] on button "Select variable [0]" at bounding box center [386, 325] width 160 height 24
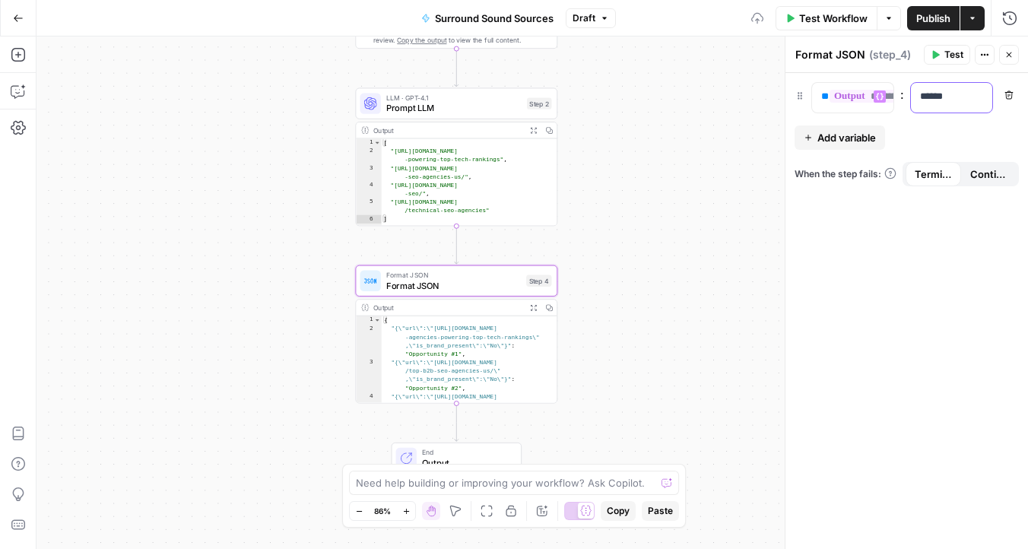
click at [948, 99] on p "******" at bounding box center [951, 96] width 63 height 15
click at [858, 137] on span "Add variable" at bounding box center [846, 137] width 59 height 15
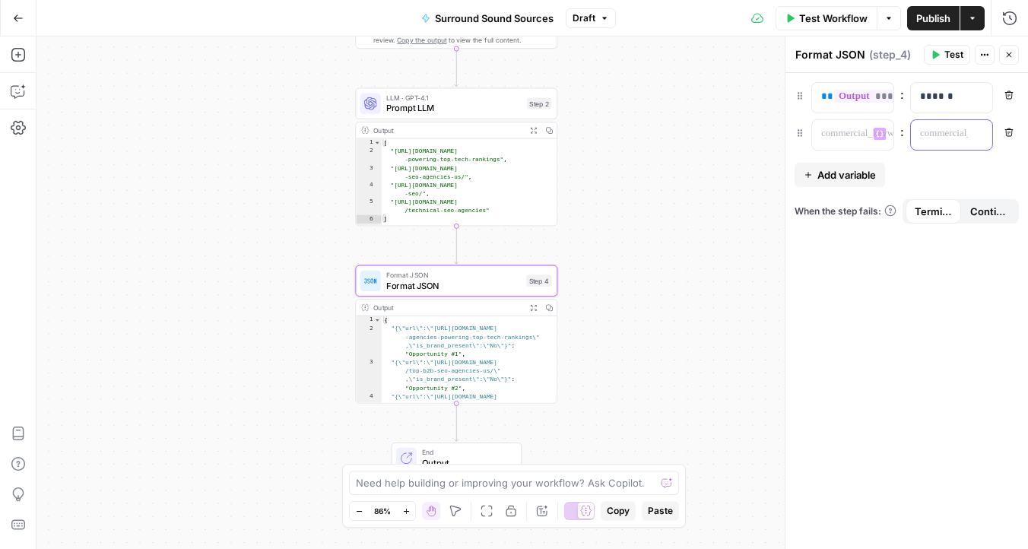
click at [933, 137] on p at bounding box center [939, 133] width 39 height 15
paste div
click at [874, 167] on span "Add variable" at bounding box center [846, 174] width 59 height 15
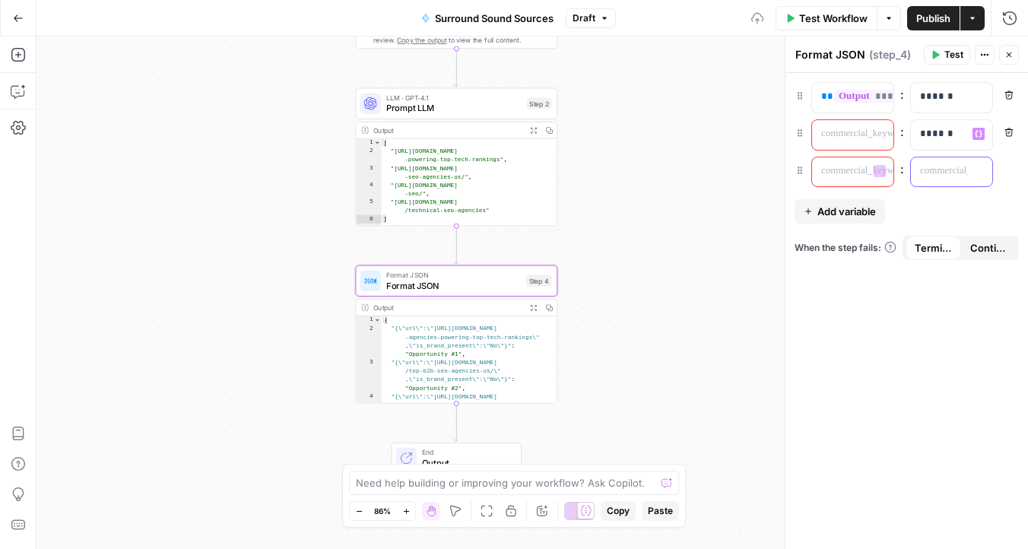
click at [960, 175] on div at bounding box center [939, 172] width 57 height 30
paste div
click at [897, 205] on div "**********" at bounding box center [906, 311] width 243 height 476
click at [873, 205] on span "Add variable" at bounding box center [846, 211] width 59 height 15
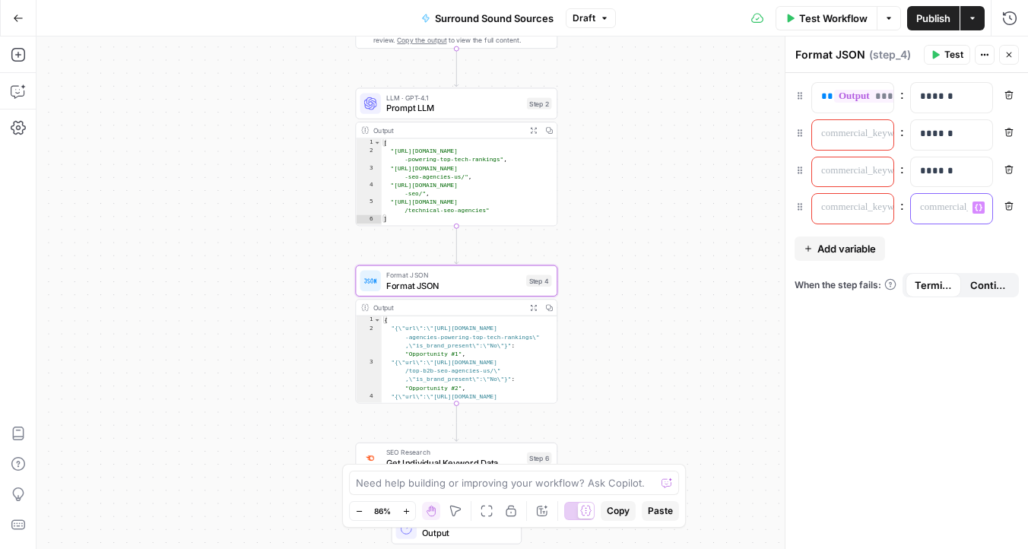
click at [949, 212] on p at bounding box center [939, 207] width 39 height 15
paste div
click at [865, 247] on span "Add variable" at bounding box center [846, 248] width 59 height 15
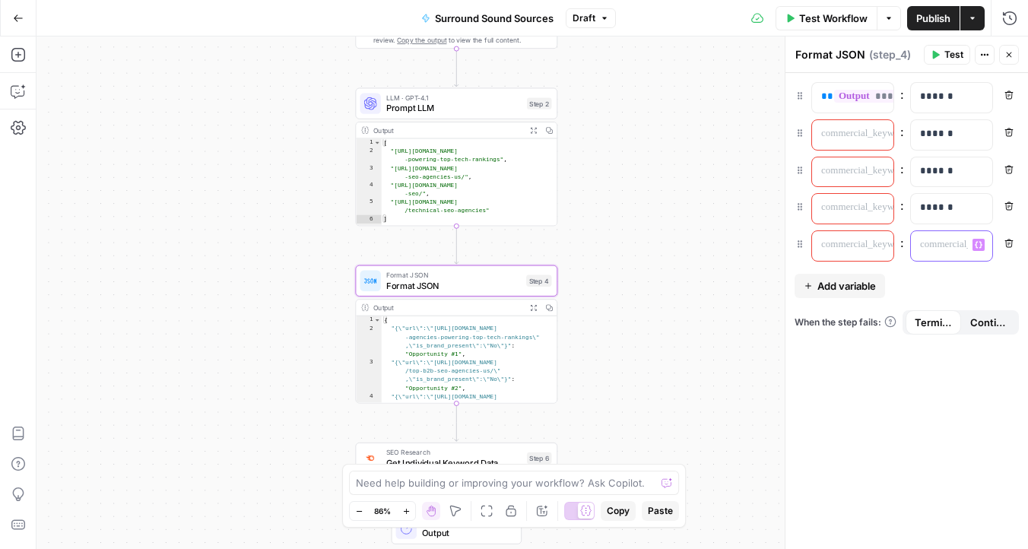
click at [941, 247] on p at bounding box center [939, 244] width 39 height 15
paste div
click at [867, 286] on span "Add variable" at bounding box center [846, 285] width 59 height 15
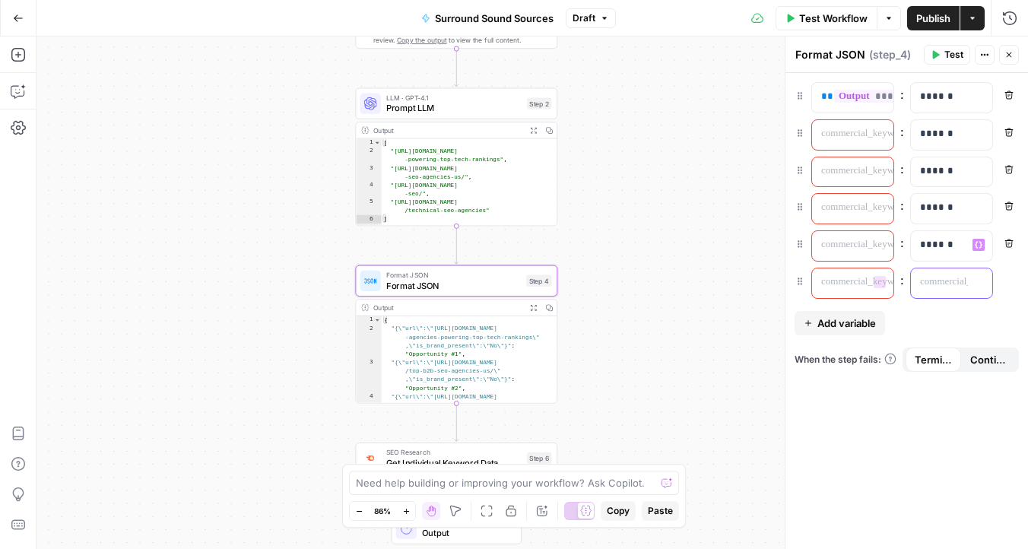
click at [954, 286] on p at bounding box center [939, 281] width 39 height 15
paste div
click at [837, 316] on span "Add variable" at bounding box center [846, 323] width 59 height 15
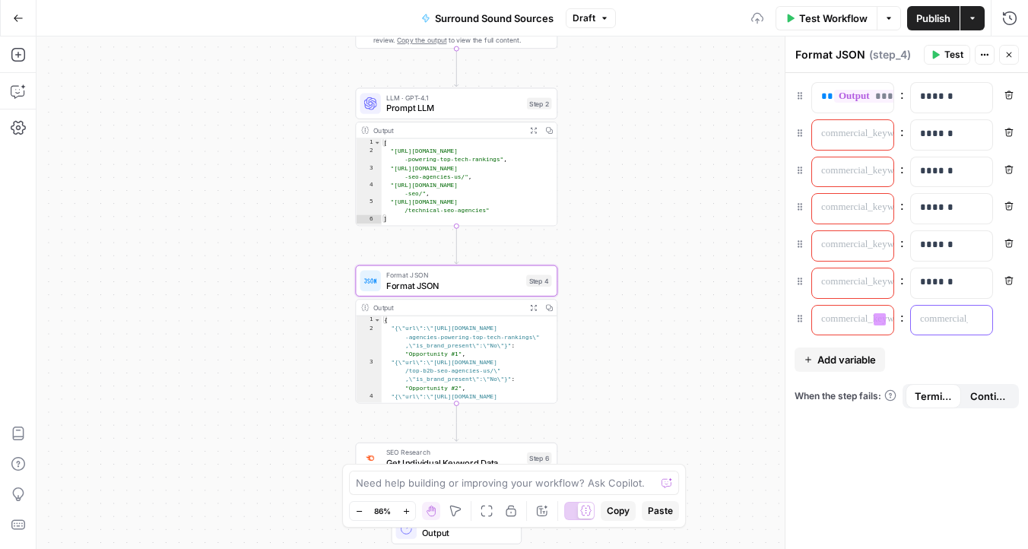
click at [932, 316] on p at bounding box center [939, 319] width 39 height 15
paste div
click at [862, 360] on span "Add variable" at bounding box center [846, 359] width 59 height 15
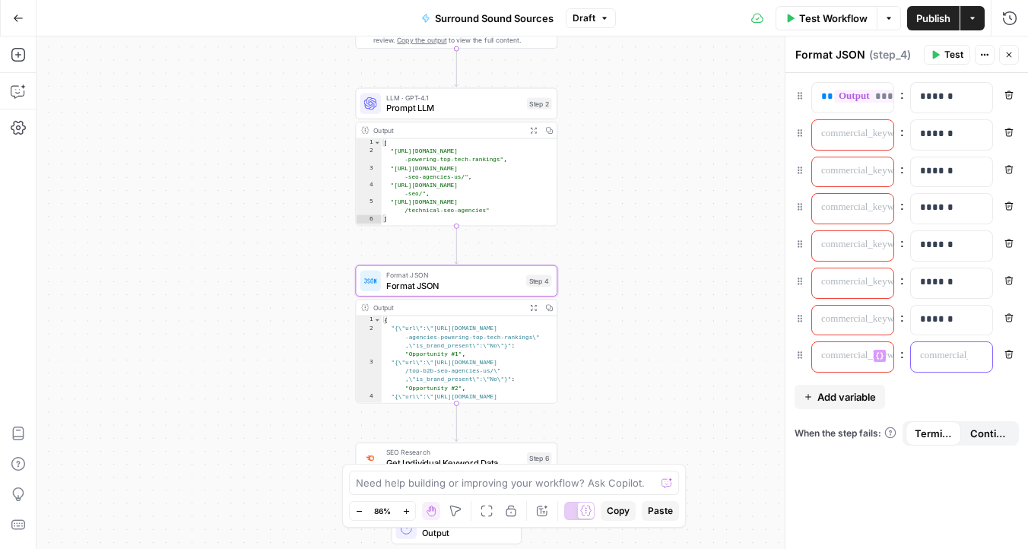
click at [925, 360] on p at bounding box center [939, 355] width 39 height 15
paste div
click at [1011, 134] on icon "button" at bounding box center [1009, 132] width 8 height 8
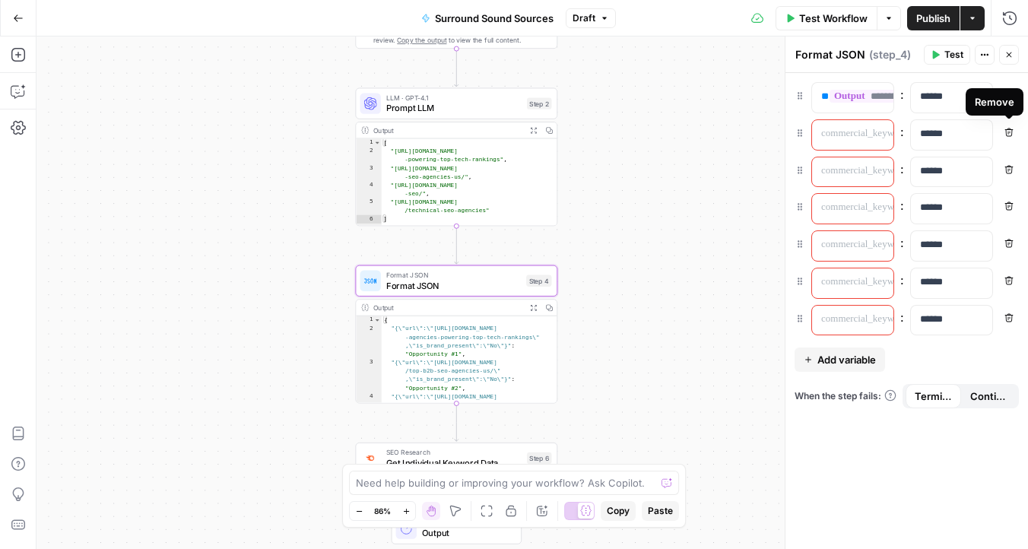
click at [1011, 134] on icon "button" at bounding box center [1009, 132] width 8 height 8
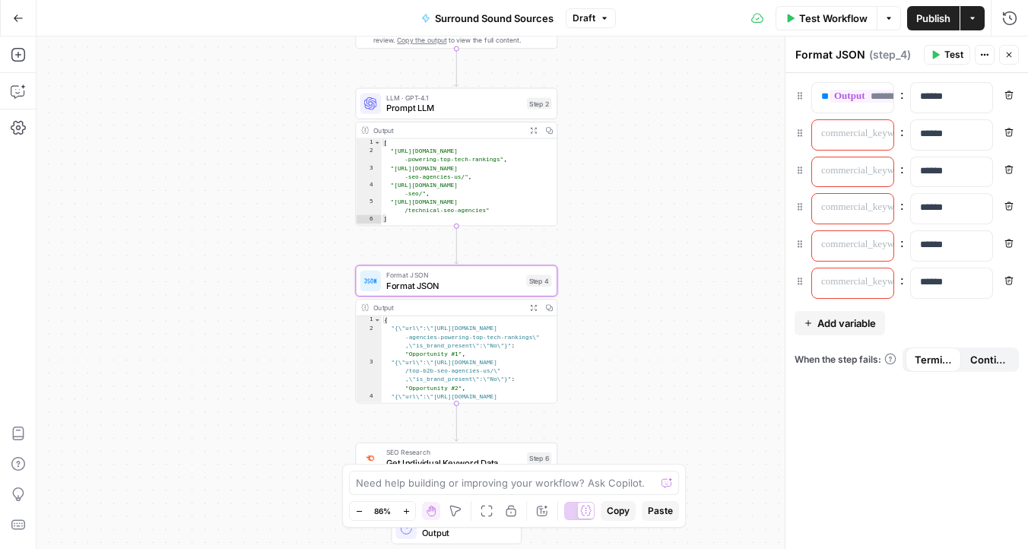
click at [1011, 134] on icon "button" at bounding box center [1009, 132] width 8 height 8
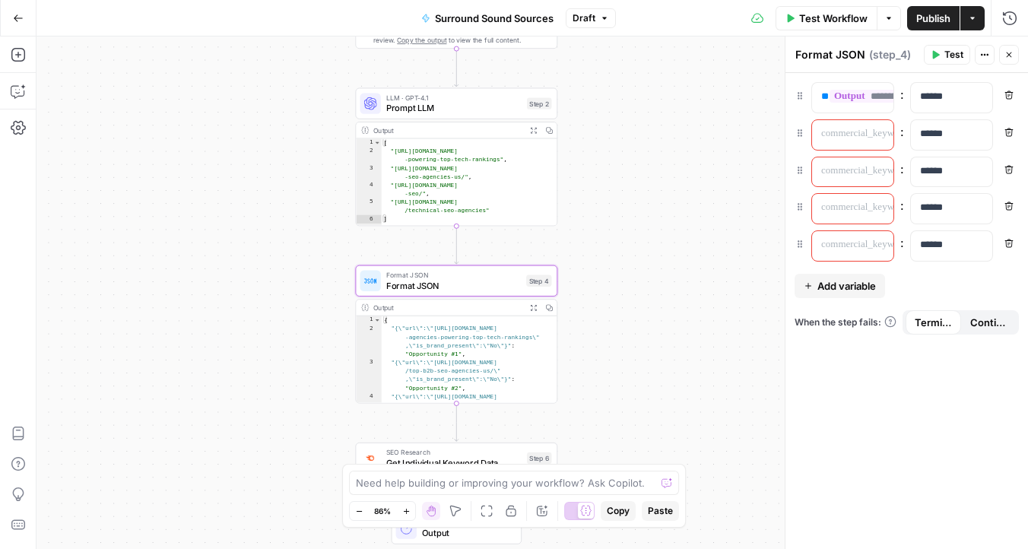
click at [1011, 134] on icon "button" at bounding box center [1009, 132] width 8 height 8
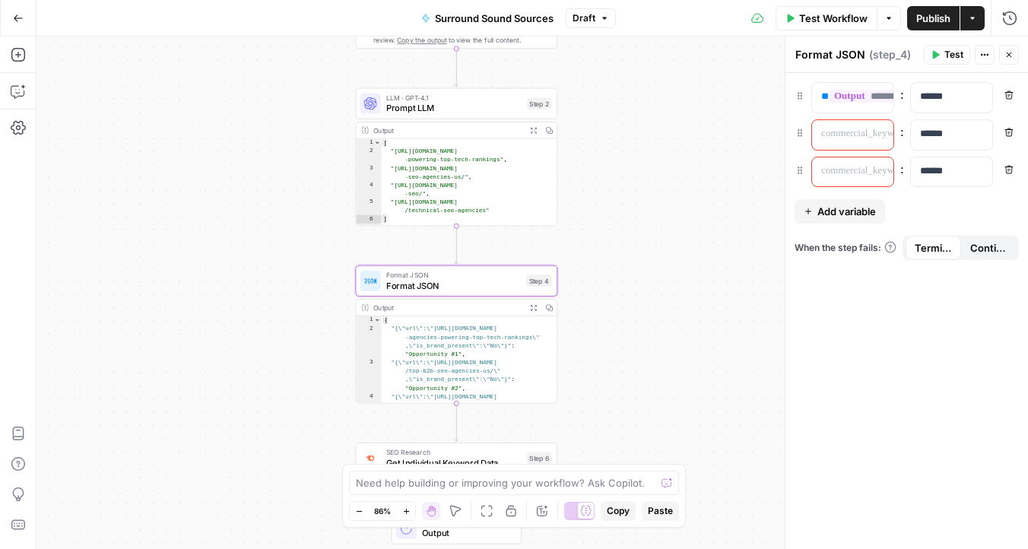
click at [1011, 134] on icon "button" at bounding box center [1009, 132] width 8 height 8
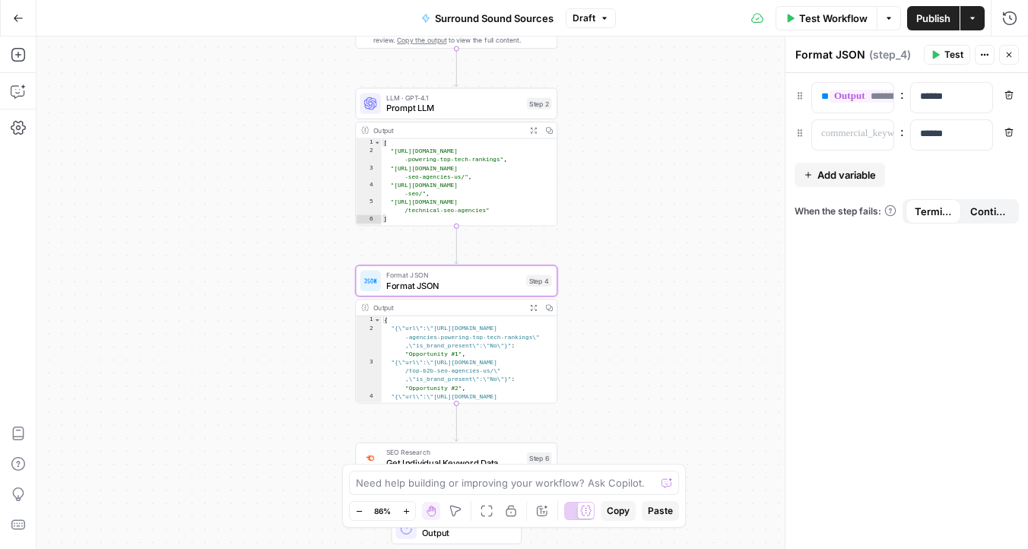
click at [1011, 134] on icon "button" at bounding box center [1009, 132] width 8 height 8
click at [1011, 134] on div "**********" at bounding box center [906, 311] width 243 height 476
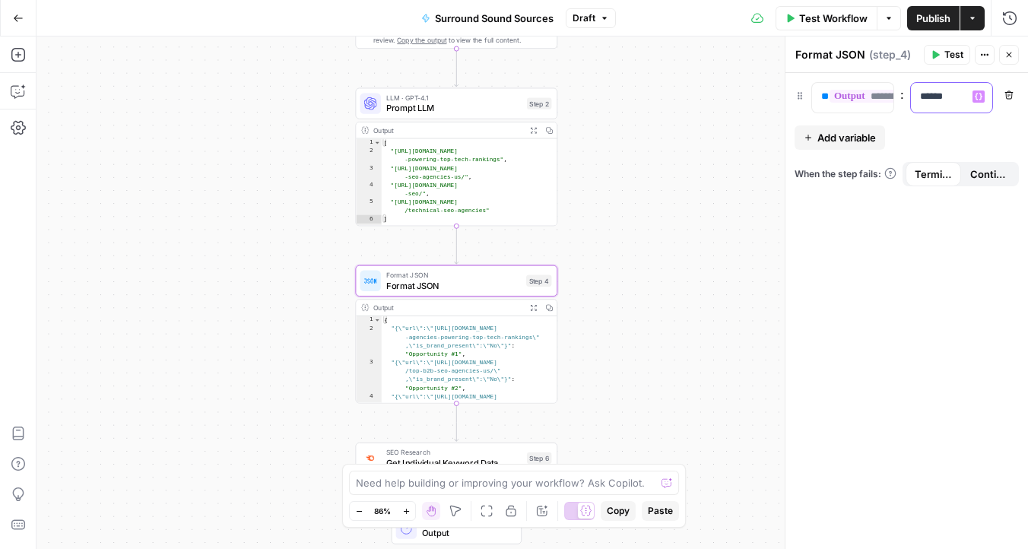
click at [951, 97] on p "******" at bounding box center [951, 96] width 63 height 15
click at [817, 90] on div "**********" at bounding box center [840, 98] width 57 height 30
click at [874, 100] on button "Variables Menu" at bounding box center [880, 96] width 12 height 12
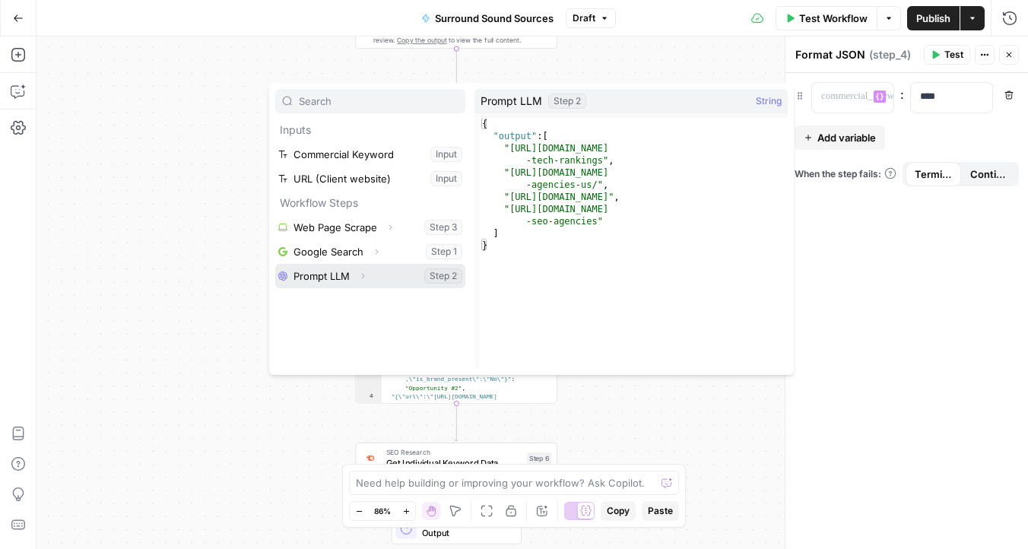
click at [363, 274] on icon "button" at bounding box center [363, 276] width 3 height 5
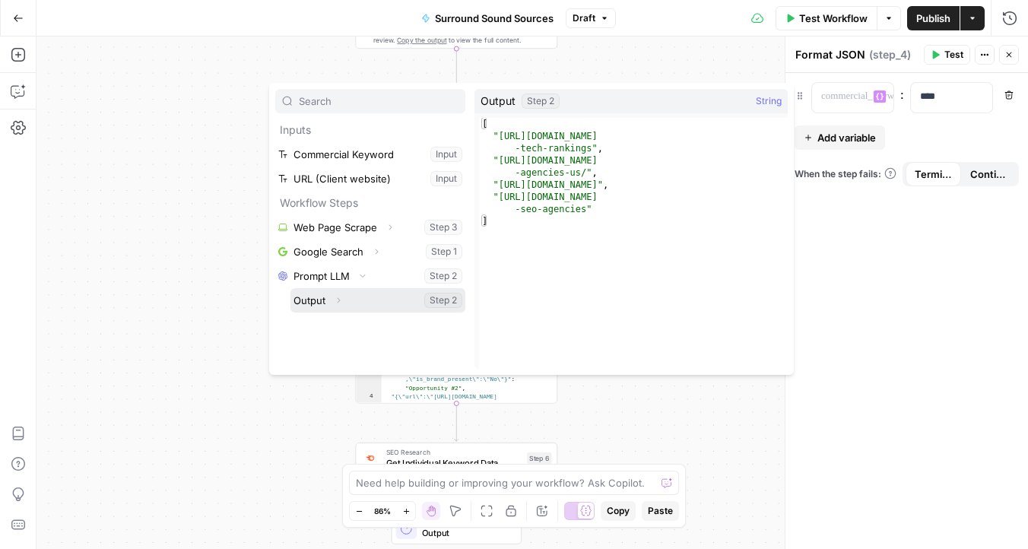
click at [316, 302] on button "Select variable Output" at bounding box center [377, 300] width 175 height 24
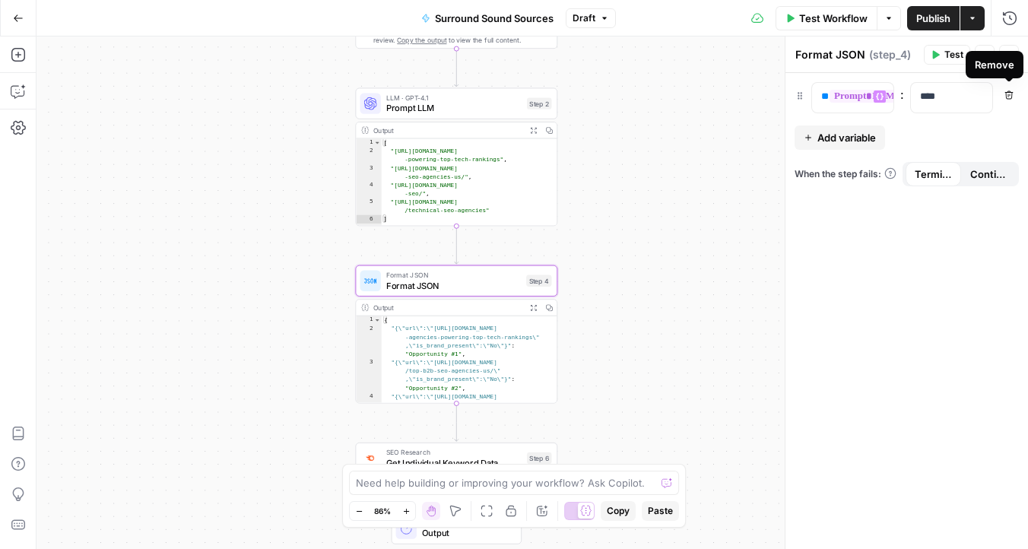
click at [938, 48] on button "Test" at bounding box center [947, 55] width 46 height 20
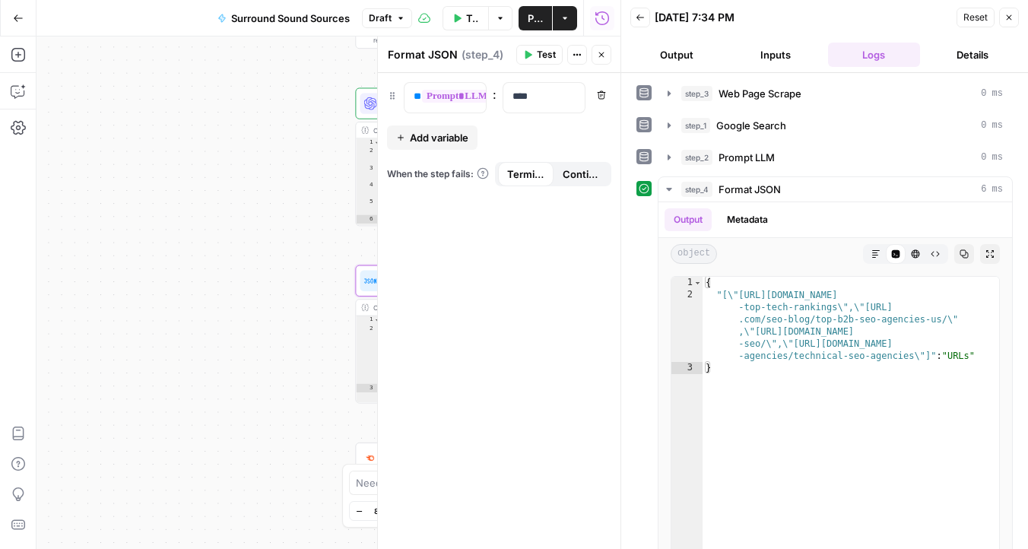
click at [1013, 15] on icon "button" at bounding box center [1008, 17] width 9 height 9
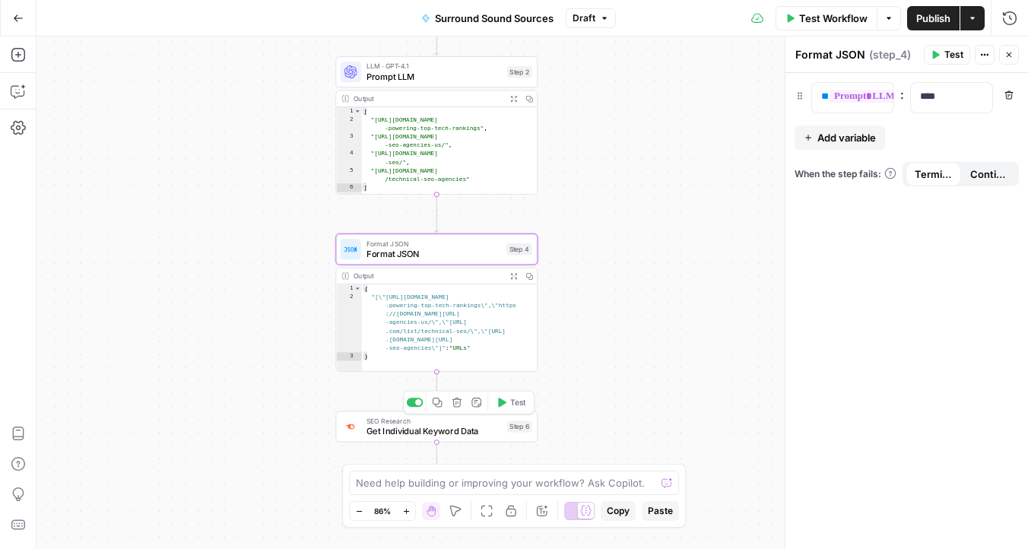
click at [429, 432] on span "Get Individual Keyword Data" at bounding box center [433, 430] width 135 height 13
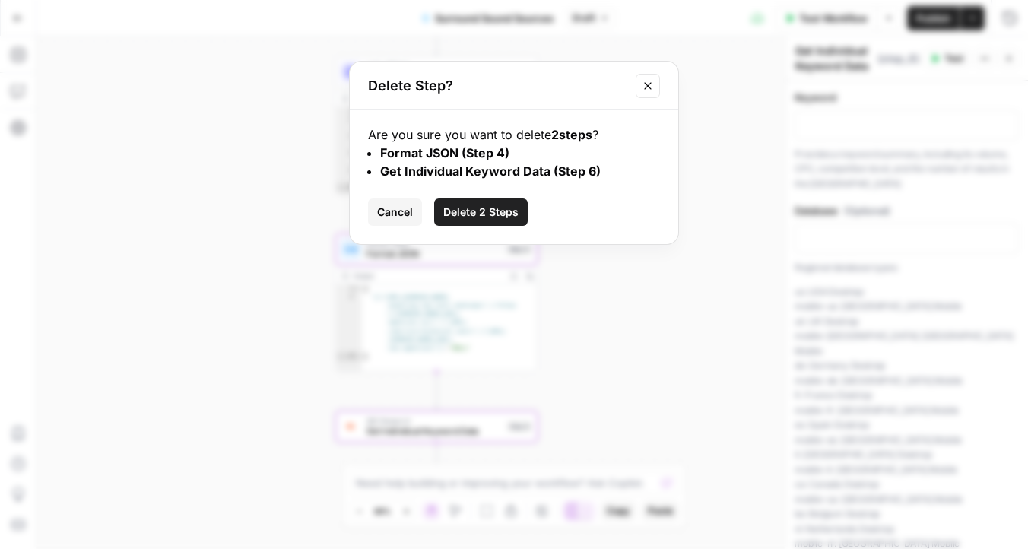
click at [497, 205] on span "Delete 2 Steps" at bounding box center [480, 212] width 75 height 15
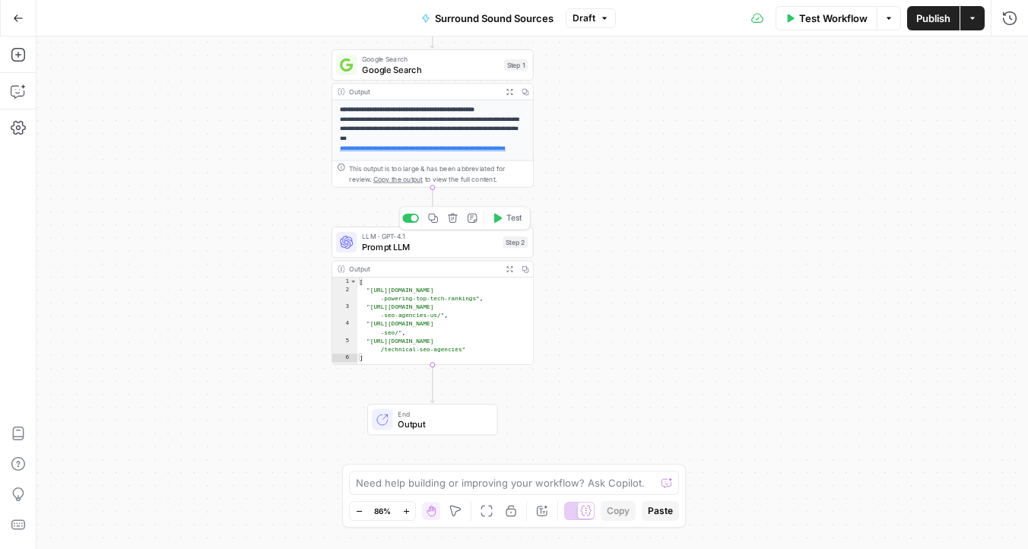
click at [416, 249] on span "Prompt LLM" at bounding box center [429, 246] width 135 height 13
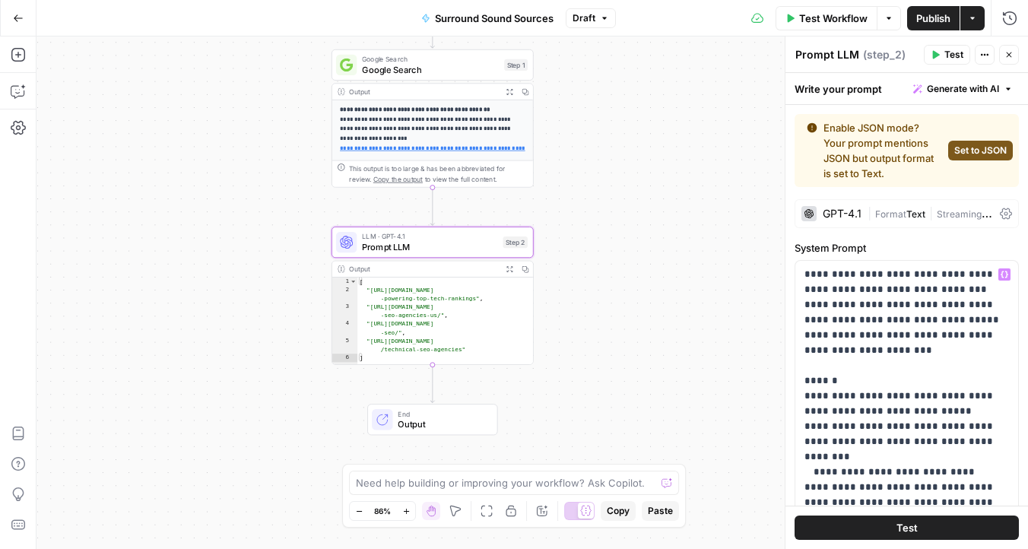
click at [601, 291] on div "**********" at bounding box center [532, 292] width 992 height 512
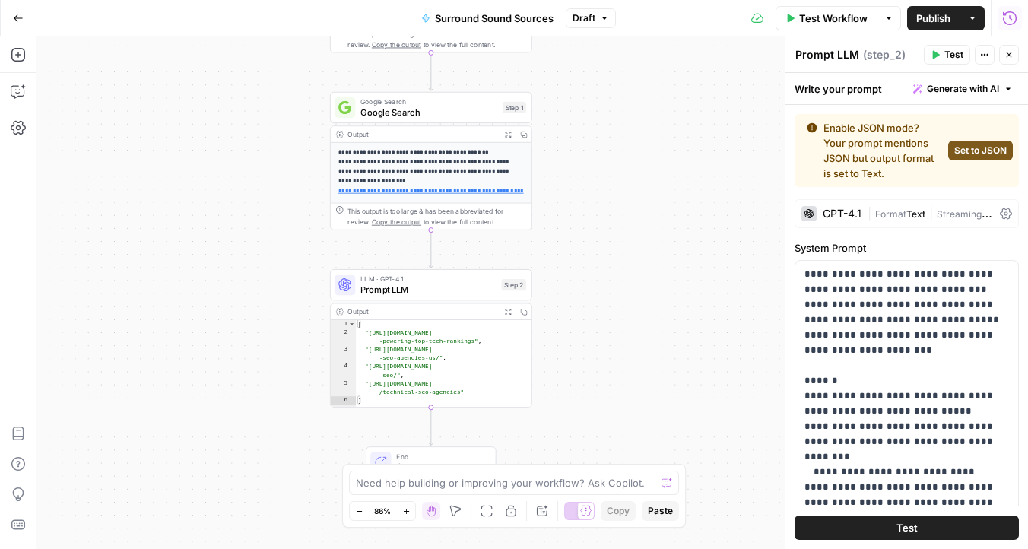
click at [1009, 17] on icon "button" at bounding box center [1010, 18] width 14 height 14
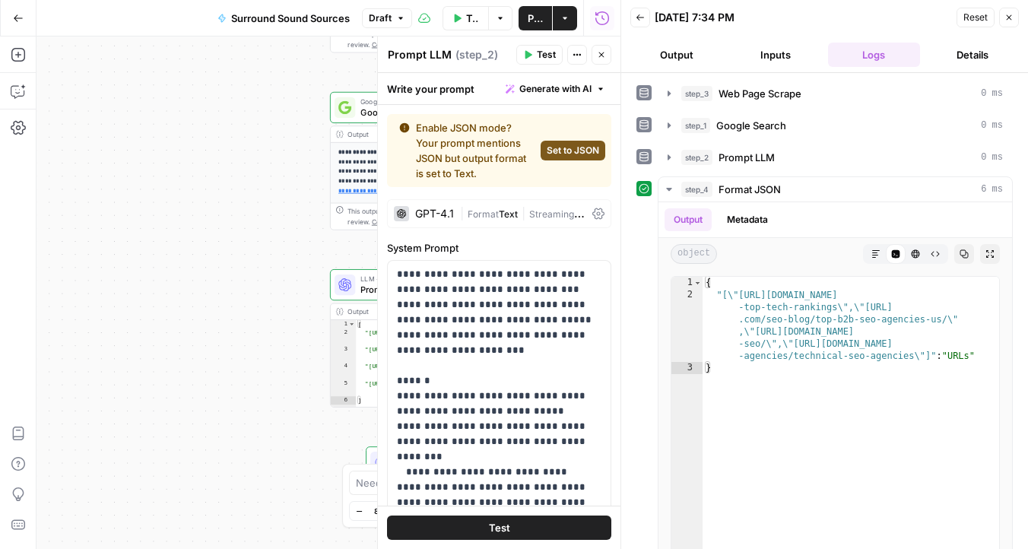
click at [641, 15] on icon "button" at bounding box center [640, 17] width 9 height 9
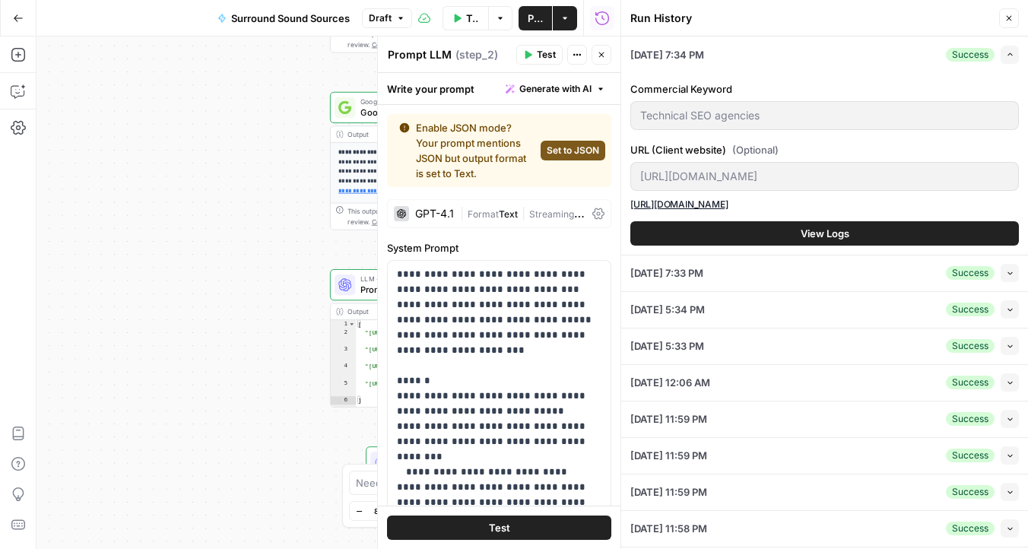
click at [603, 24] on icon "button" at bounding box center [602, 18] width 15 height 15
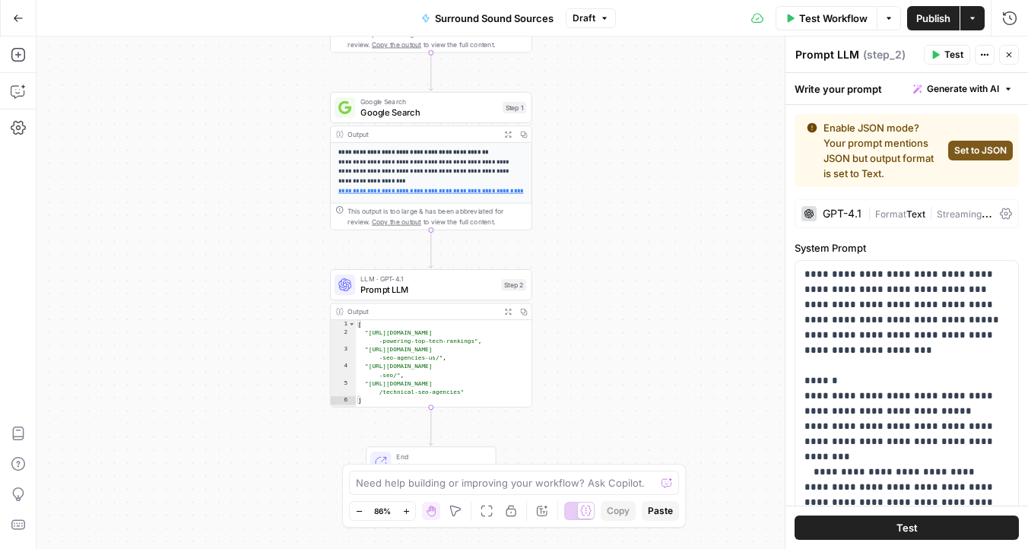
click at [889, 22] on button "Options" at bounding box center [889, 18] width 24 height 24
click at [664, 28] on div "Test Workflow Options Publish Actions Run History" at bounding box center [822, 18] width 412 height 36
click at [978, 13] on button "Actions" at bounding box center [972, 18] width 24 height 24
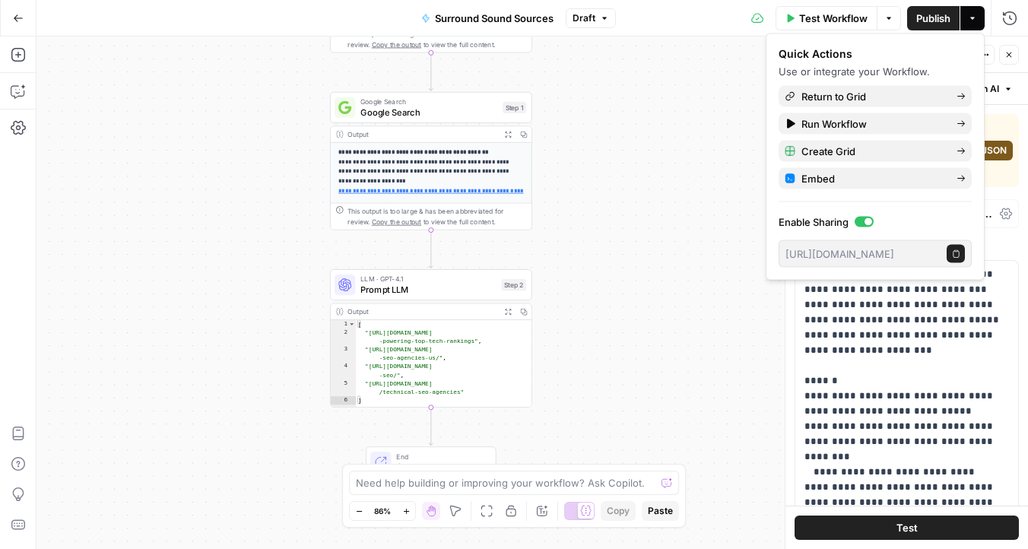
click at [671, 86] on div "**********" at bounding box center [532, 292] width 992 height 512
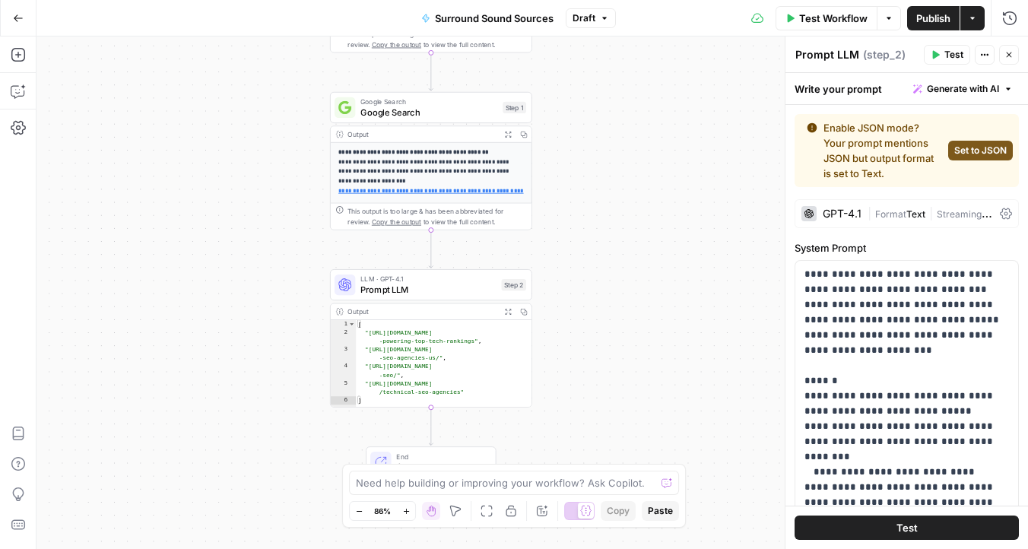
click at [617, 18] on div "Test Workflow Options Publish Actions Run History" at bounding box center [822, 18] width 412 height 36
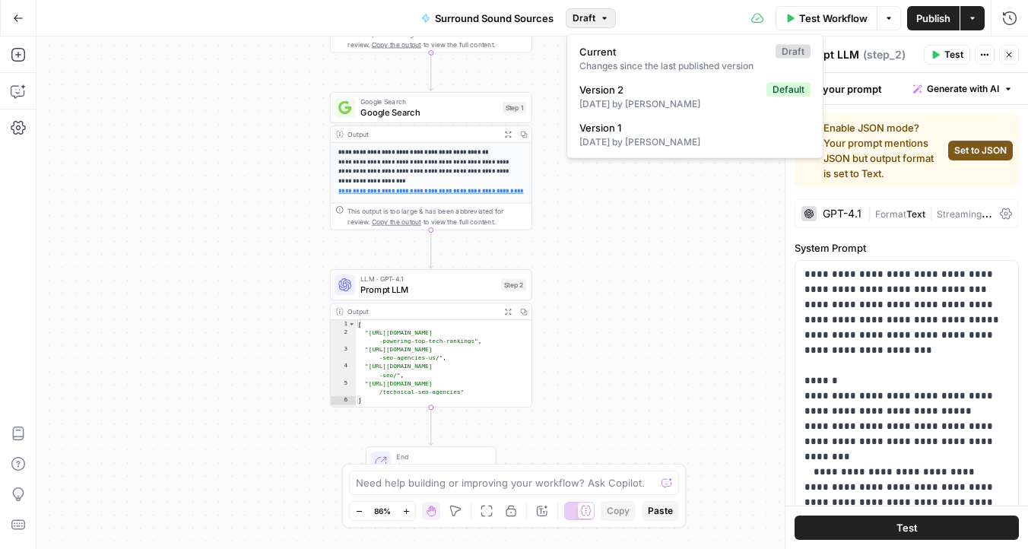
click at [603, 18] on icon "button" at bounding box center [604, 18] width 9 height 9
click at [703, 205] on div "**********" at bounding box center [532, 292] width 992 height 512
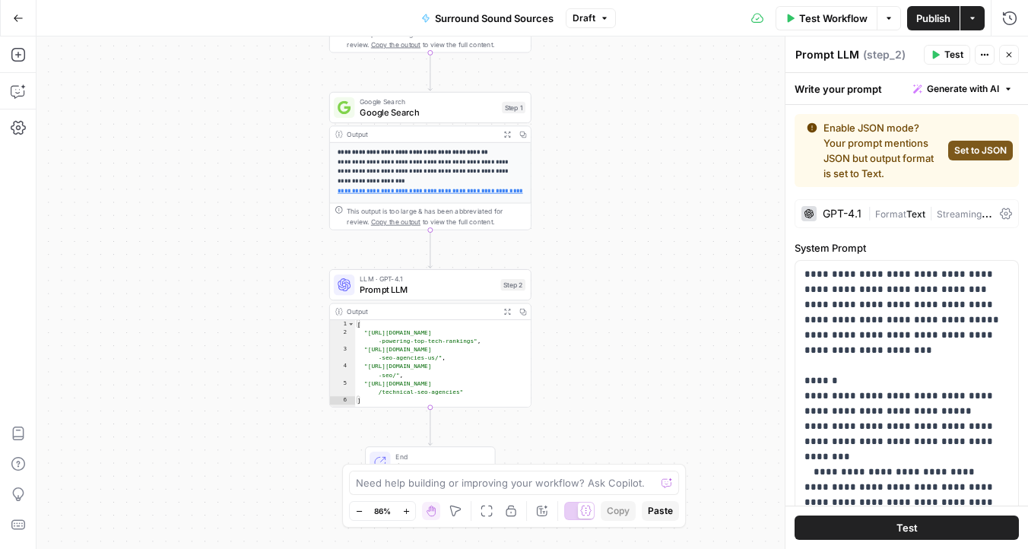
click at [752, 23] on icon at bounding box center [757, 18] width 12 height 12
click at [757, 14] on icon at bounding box center [757, 18] width 12 height 12
click at [890, 15] on icon "button" at bounding box center [888, 18] width 9 height 9
click at [687, 245] on div "**********" at bounding box center [532, 292] width 992 height 512
click at [888, 14] on icon "button" at bounding box center [888, 18] width 9 height 9
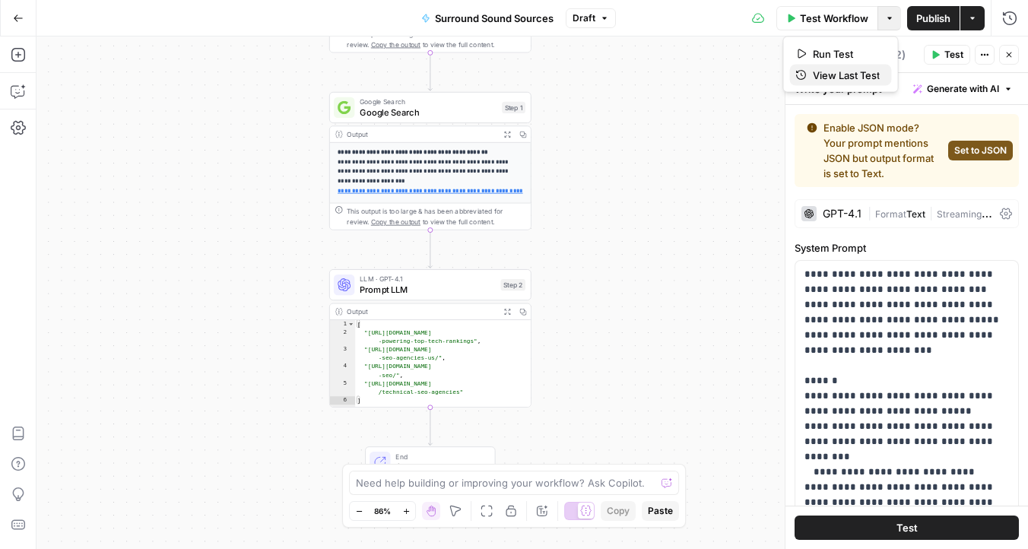
click at [867, 83] on button "View Last Test" at bounding box center [841, 75] width 102 height 21
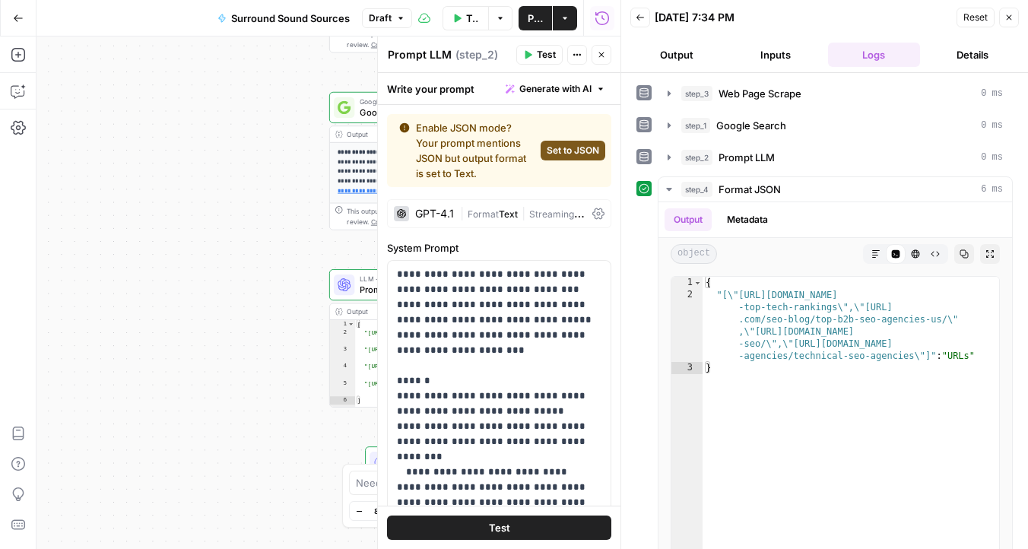
click at [1006, 17] on icon "button" at bounding box center [1008, 17] width 9 height 9
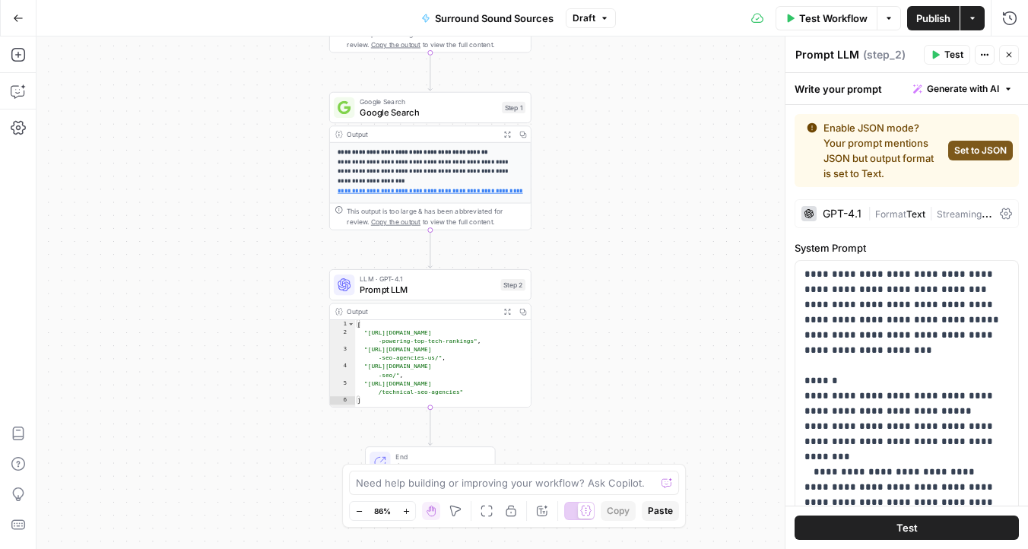
click at [979, 48] on button "Actions" at bounding box center [985, 55] width 20 height 20
click at [1015, 59] on button "Close" at bounding box center [1009, 55] width 20 height 20
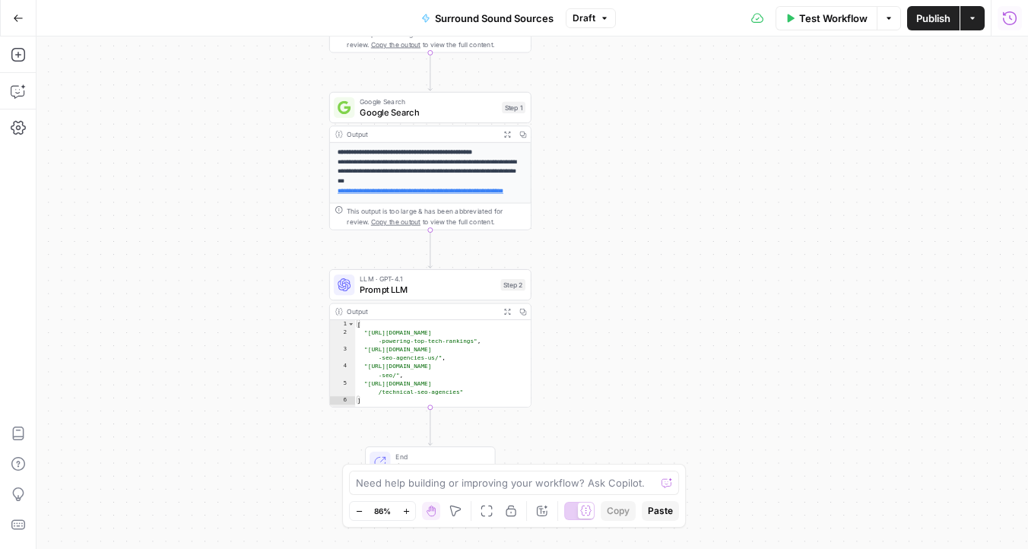
click at [1004, 28] on button "Run History" at bounding box center [1010, 18] width 24 height 24
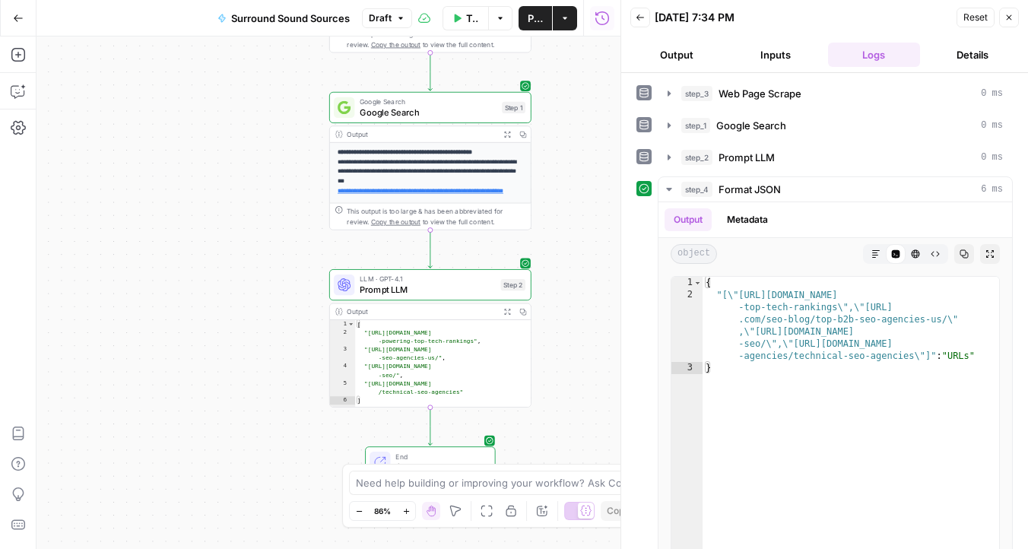
click at [795, 61] on button "Inputs" at bounding box center [775, 55] width 93 height 24
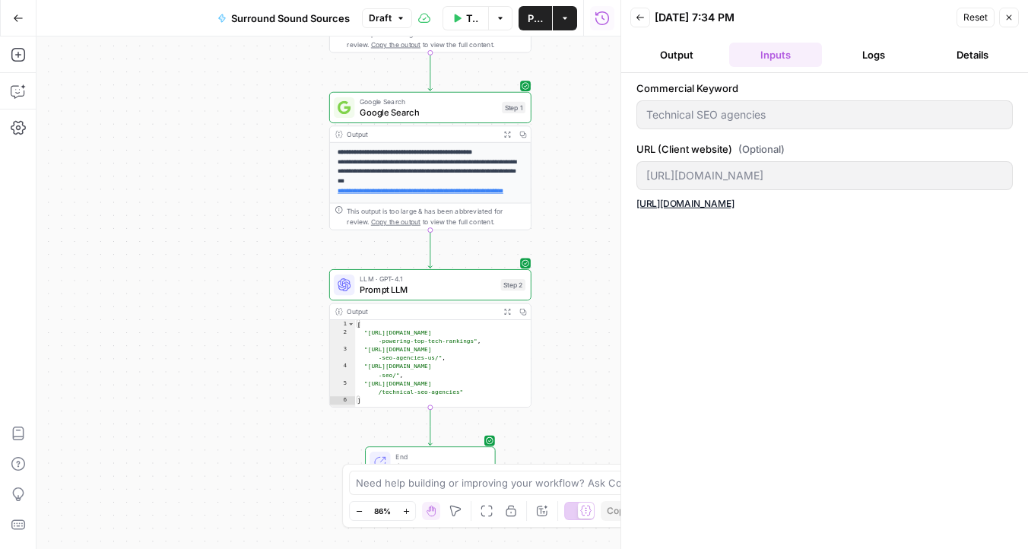
click at [689, 60] on button "Output" at bounding box center [676, 55] width 93 height 24
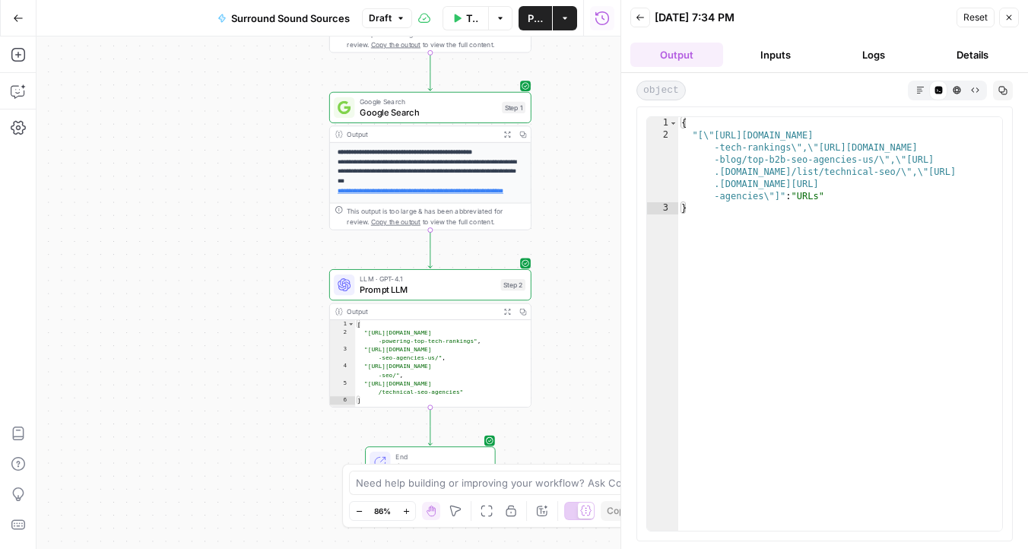
click at [639, 16] on icon "button" at bounding box center [640, 17] width 9 height 9
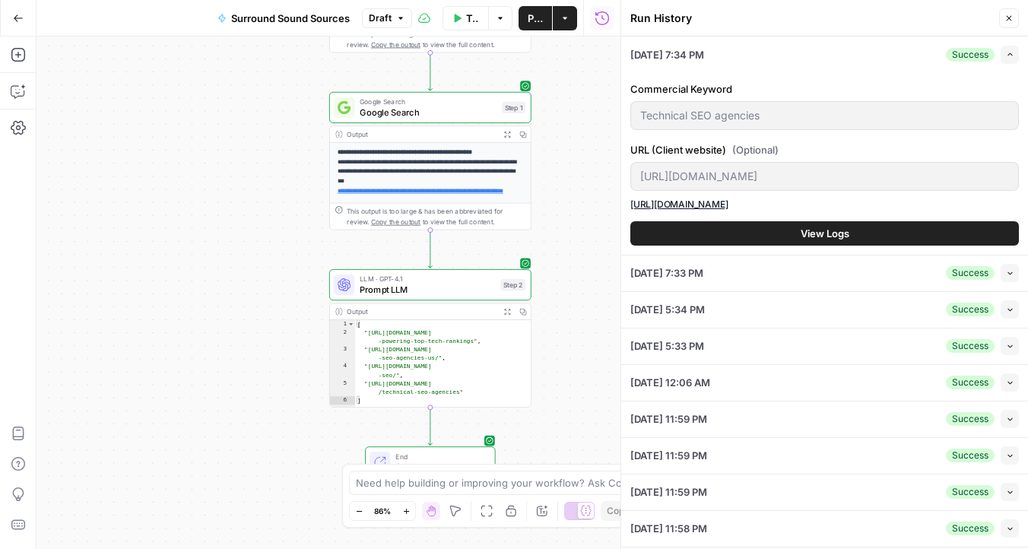
click at [1009, 14] on icon "button" at bounding box center [1008, 18] width 9 height 9
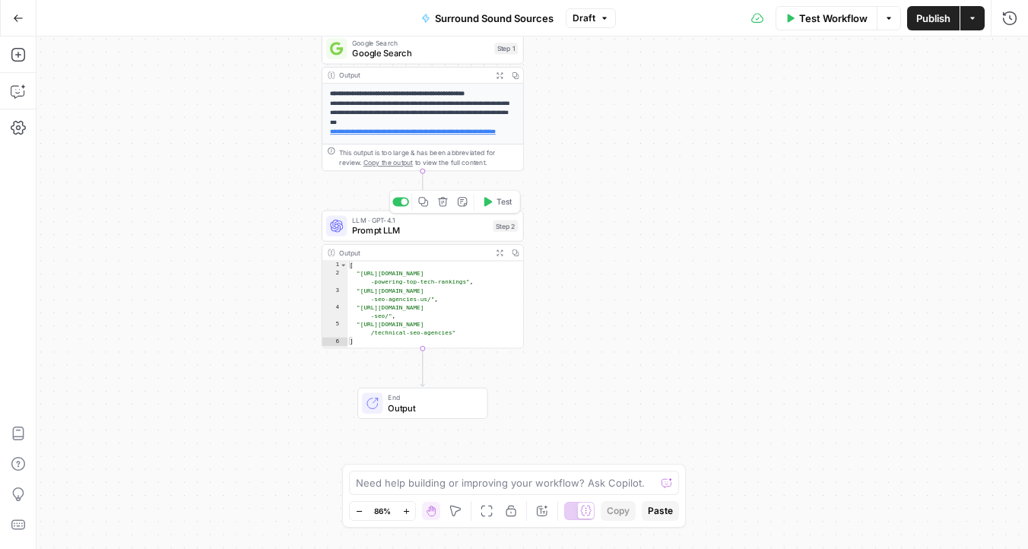
click at [458, 221] on span "LLM · GPT-4.1" at bounding box center [419, 220] width 135 height 11
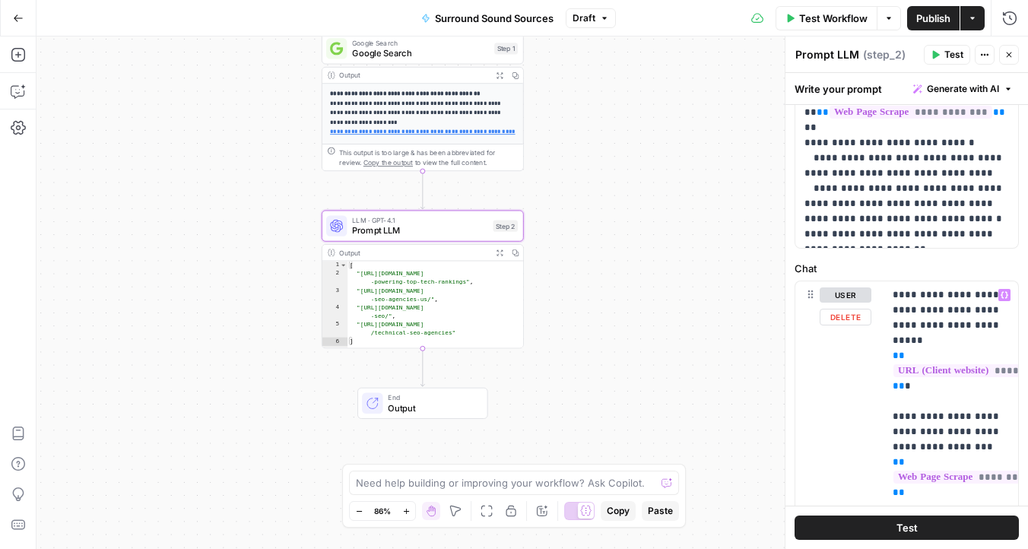
scroll to position [455, 0]
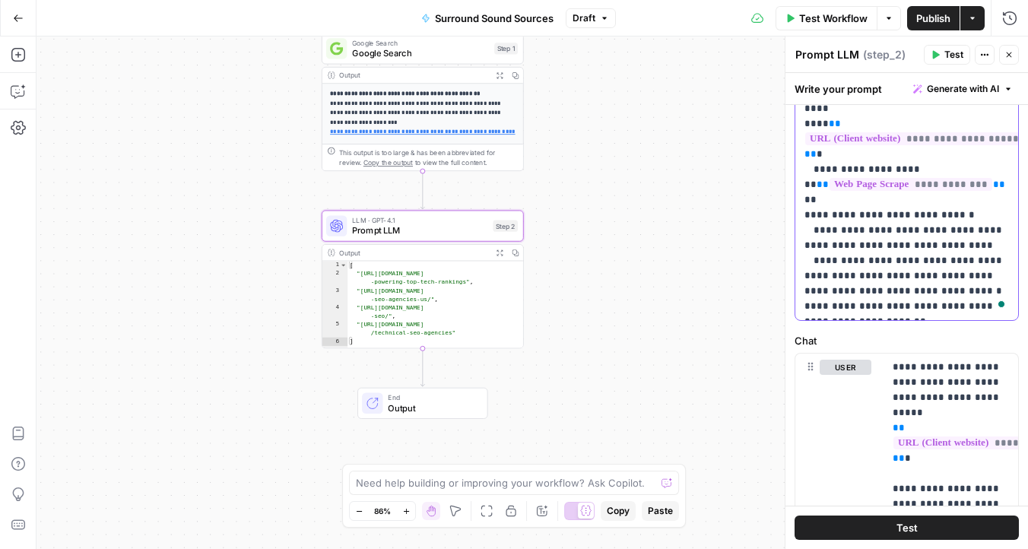
drag, startPoint x: 914, startPoint y: 305, endPoint x: 799, endPoint y: 294, distance: 115.4
click at [798, 295] on div "**********" at bounding box center [906, 63] width 223 height 514
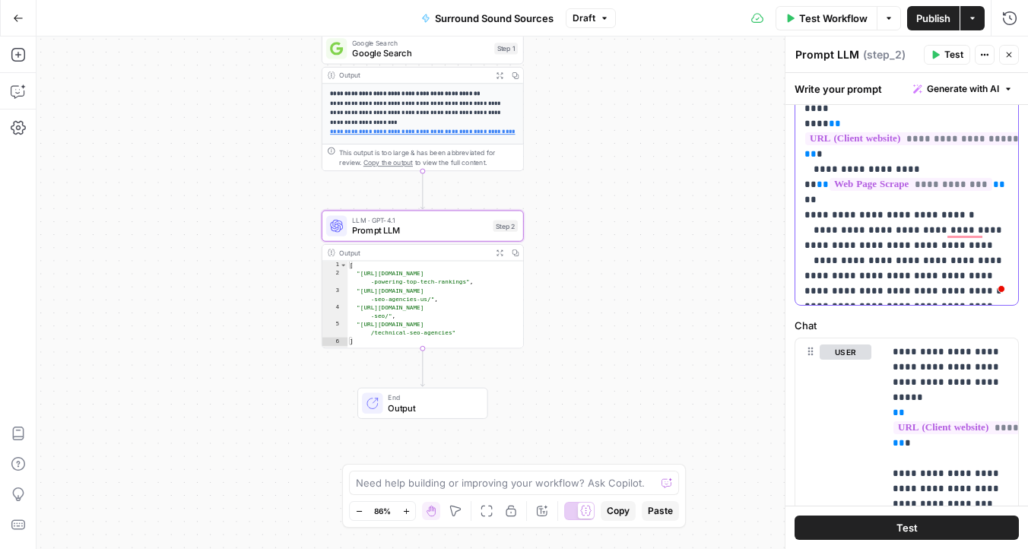
click at [930, 272] on p "**********" at bounding box center [906, 55] width 205 height 487
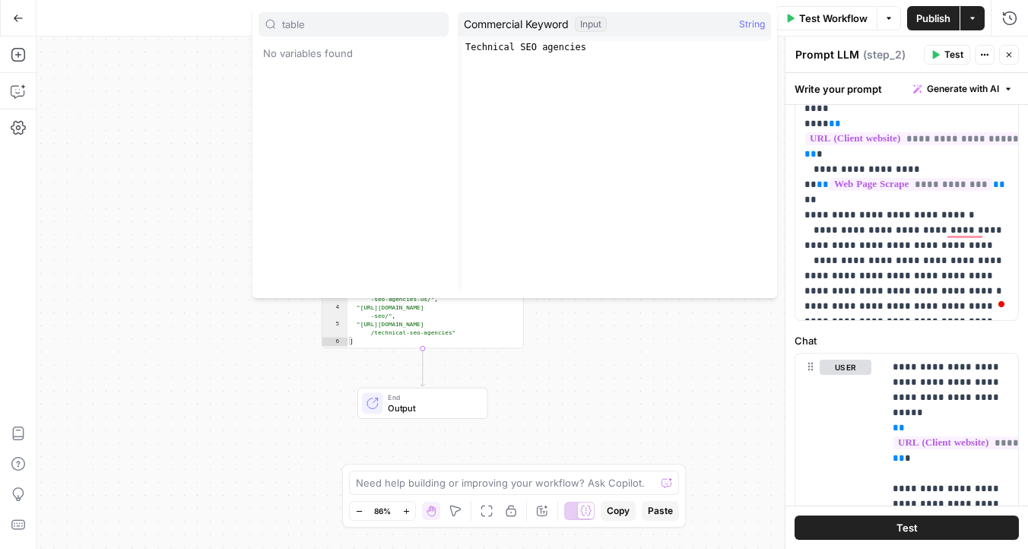
type input "table"
click at [972, 319] on div "**********" at bounding box center [906, 63] width 223 height 514
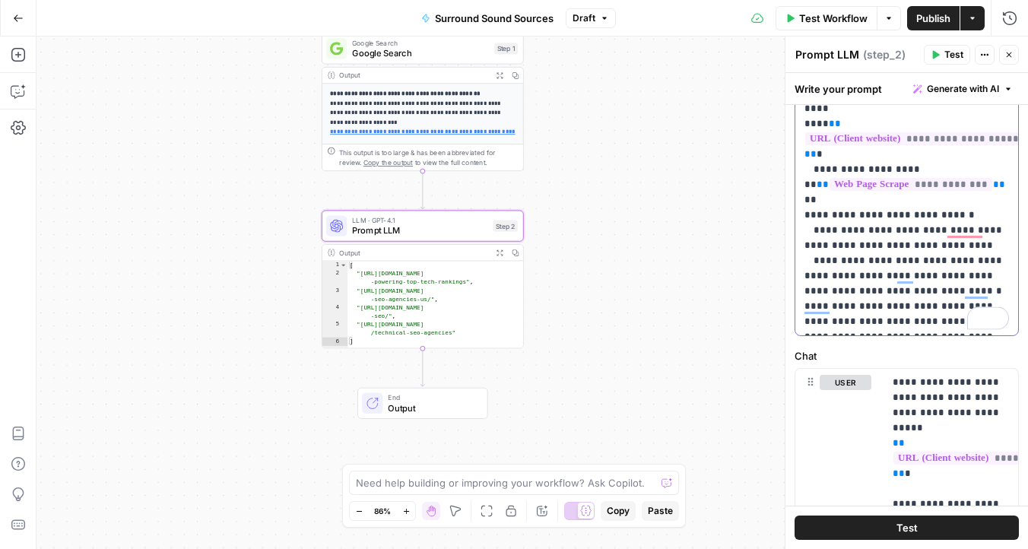
drag, startPoint x: 881, startPoint y: 323, endPoint x: 918, endPoint y: 280, distance: 56.7
click at [918, 280] on p "**********" at bounding box center [906, 70] width 205 height 517
copy p "**********"
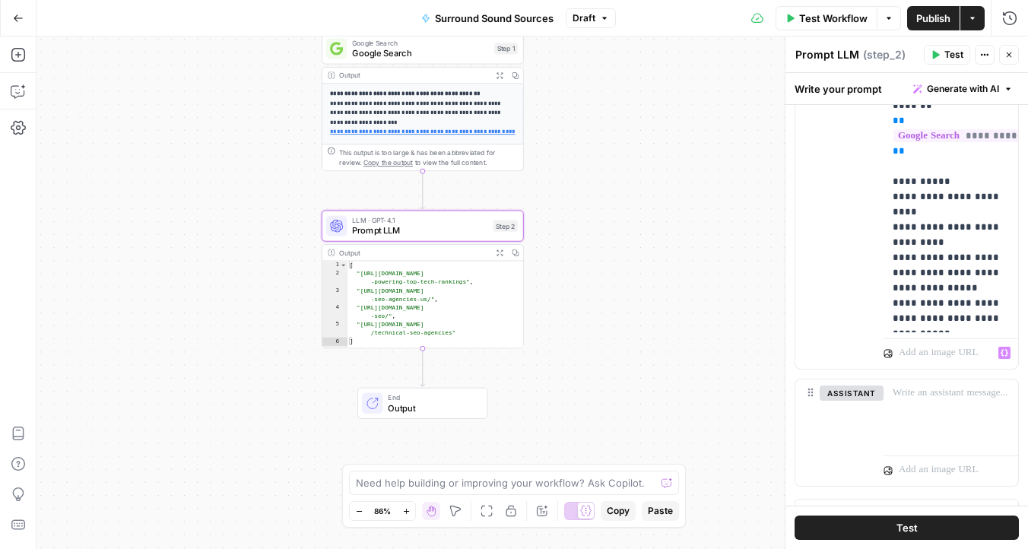
scroll to position [1084, 0]
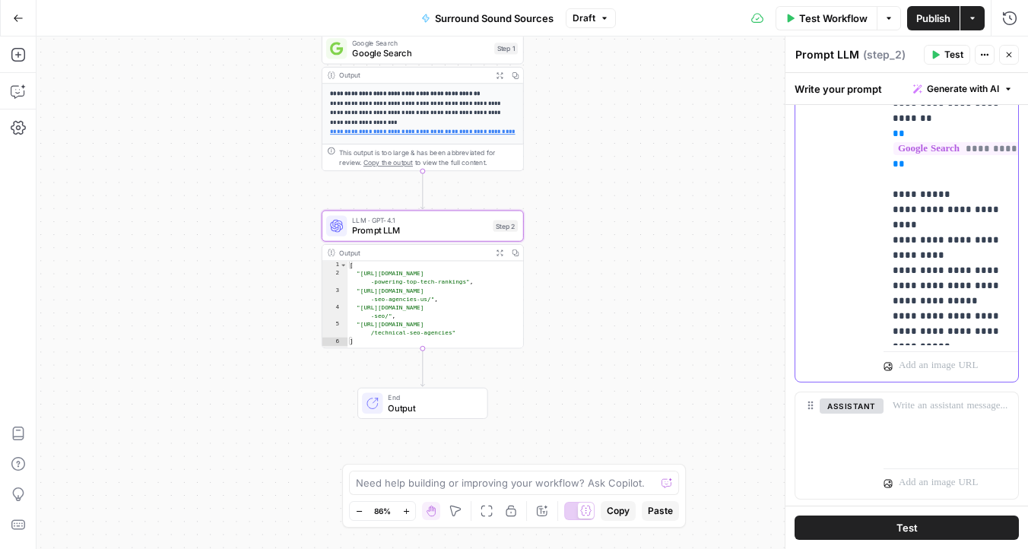
drag, startPoint x: 950, startPoint y: 340, endPoint x: 887, endPoint y: 321, distance: 65.9
click at [887, 321] on div "**********" at bounding box center [951, 42] width 135 height 605
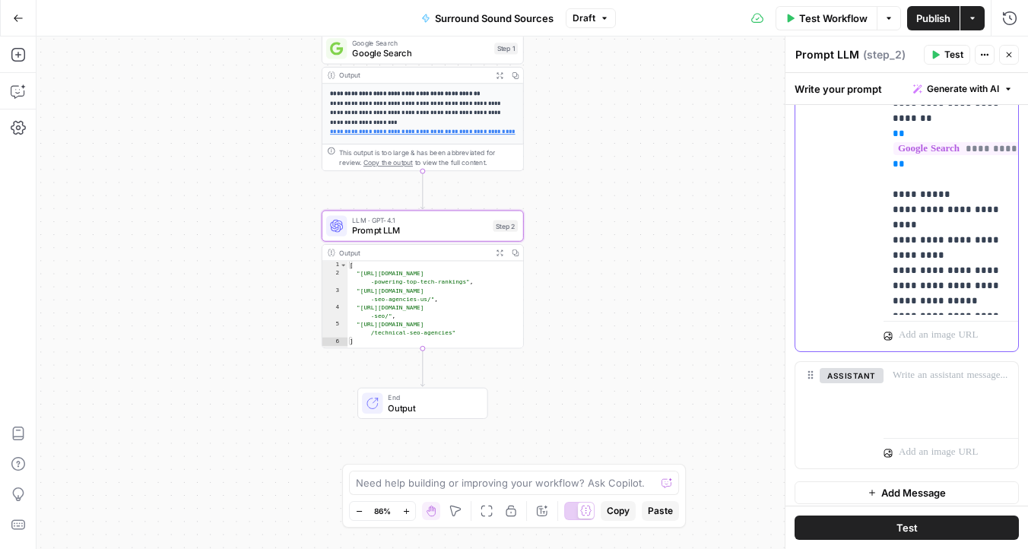
scroll to position [998, 0]
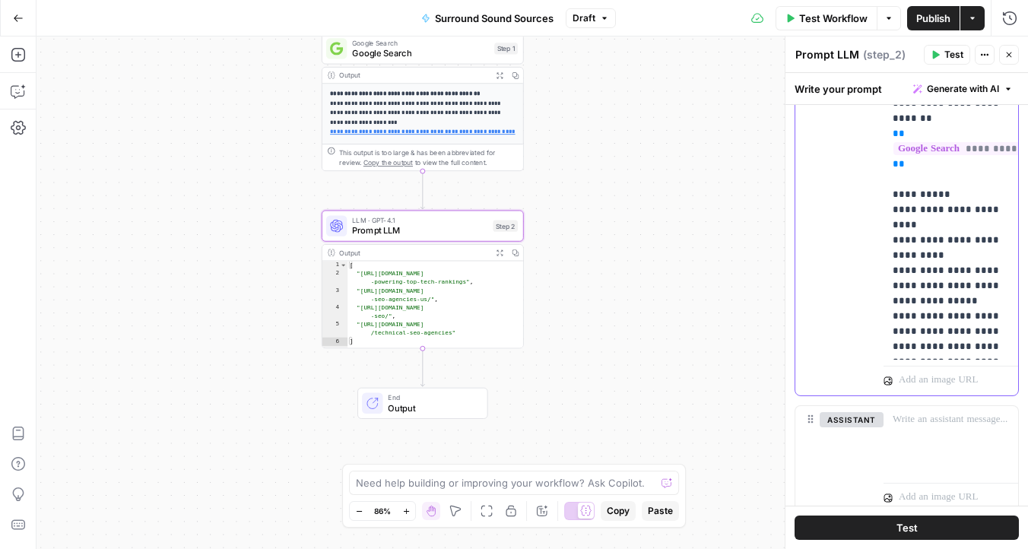
click at [894, 313] on p "**********" at bounding box center [951, 65] width 116 height 639
click at [944, 531] on button "Test" at bounding box center [907, 528] width 224 height 24
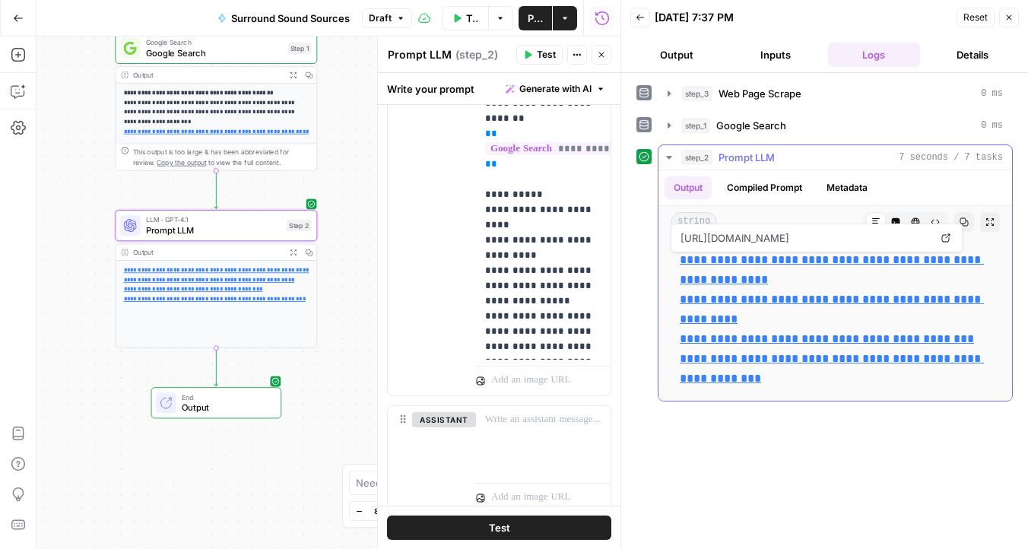
click at [891, 225] on span "https://mikekhorev.com/9-seo-agencies-powering-top-tech-rankings" at bounding box center [804, 237] width 255 height 27
click at [893, 217] on icon "button" at bounding box center [895, 221] width 9 height 9
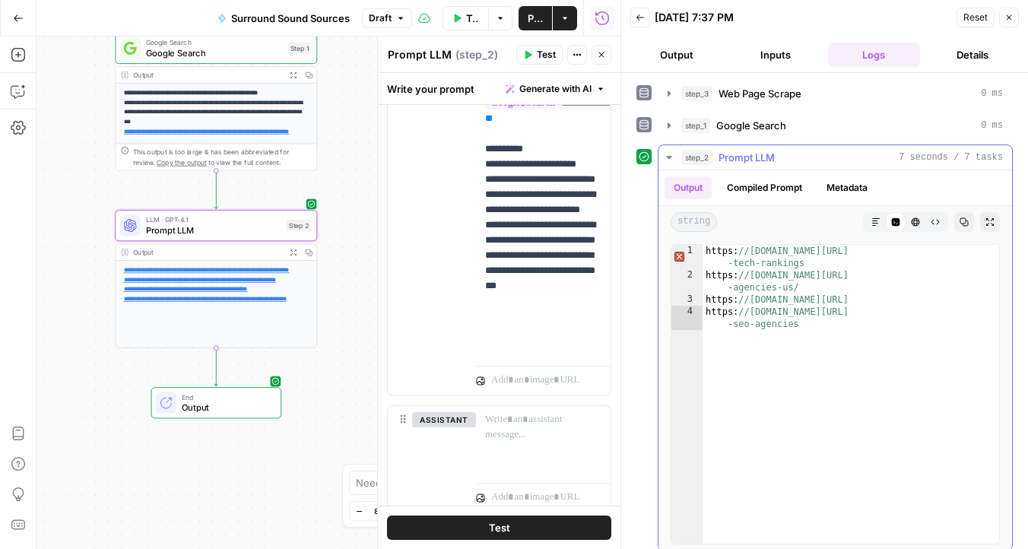
scroll to position [968, 0]
click at [915, 218] on icon "button" at bounding box center [915, 221] width 9 height 9
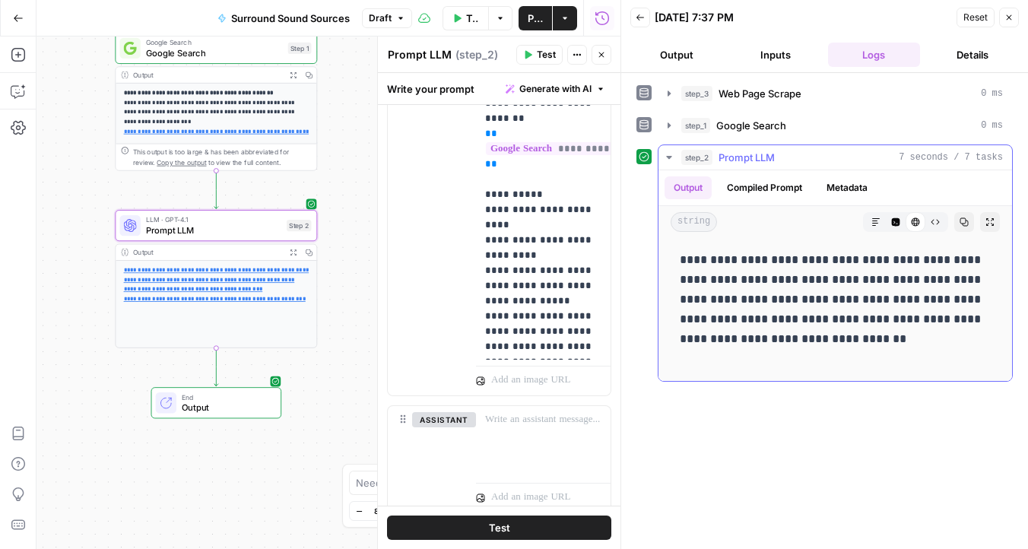
scroll to position [1014, 0]
click at [1007, 16] on icon "button" at bounding box center [1008, 17] width 9 height 9
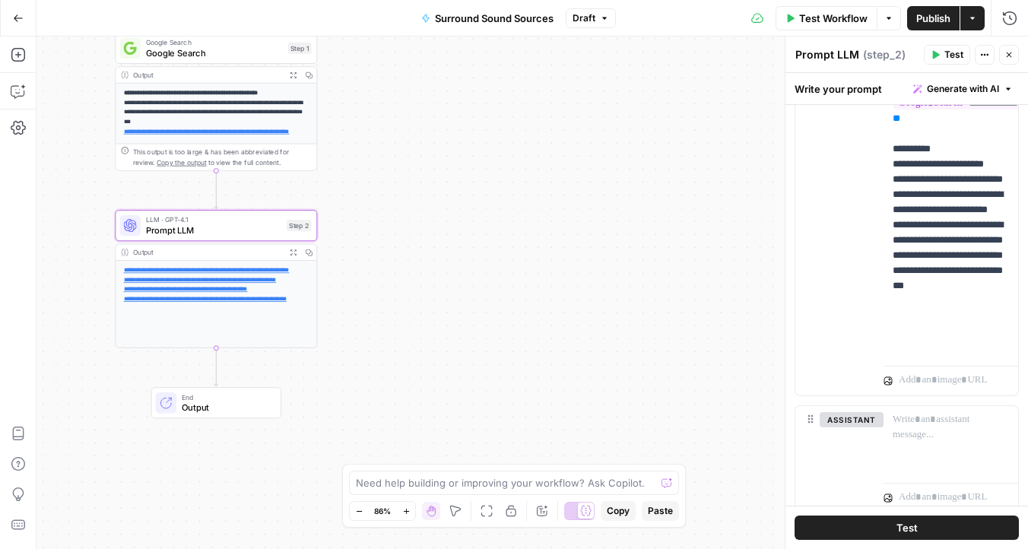
scroll to position [968, 0]
click at [926, 17] on span "Publish" at bounding box center [933, 18] width 34 height 15
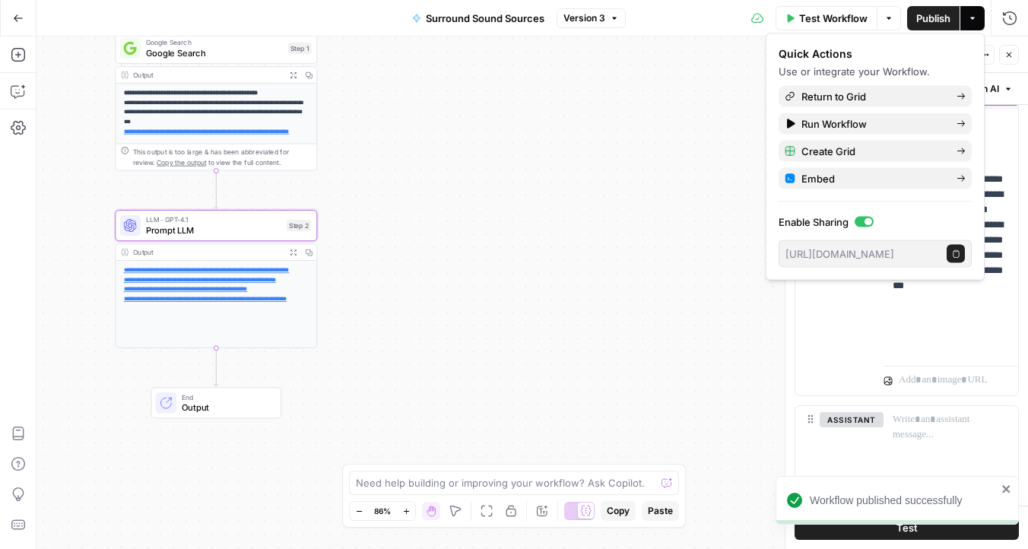
click at [1010, 487] on icon "close" at bounding box center [1006, 489] width 11 height 12
